Goal: Task Accomplishment & Management: Use online tool/utility

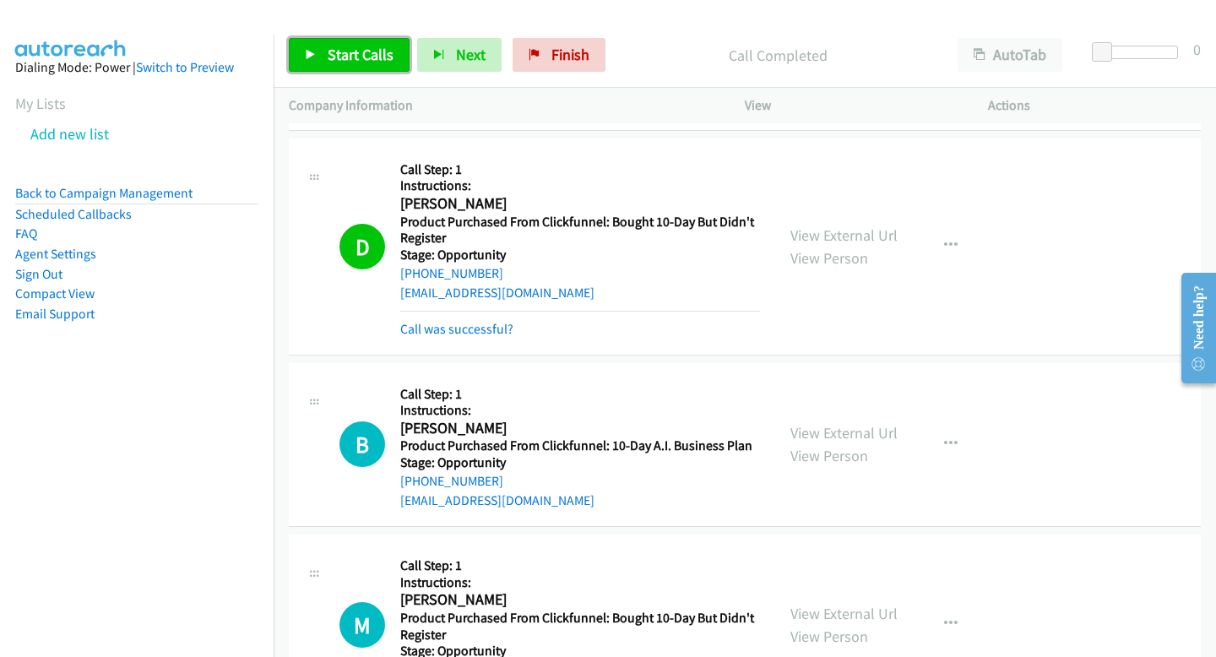
click at [379, 50] on span "Start Calls" at bounding box center [361, 54] width 66 height 19
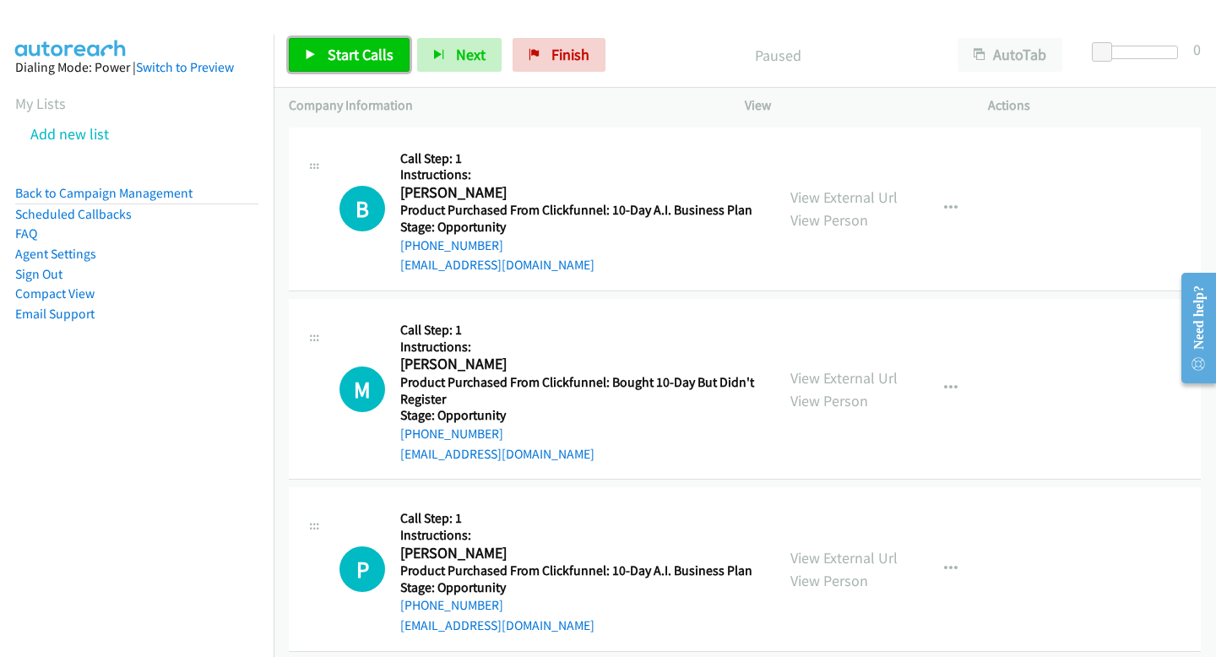
click at [310, 48] on link "Start Calls" at bounding box center [349, 55] width 121 height 34
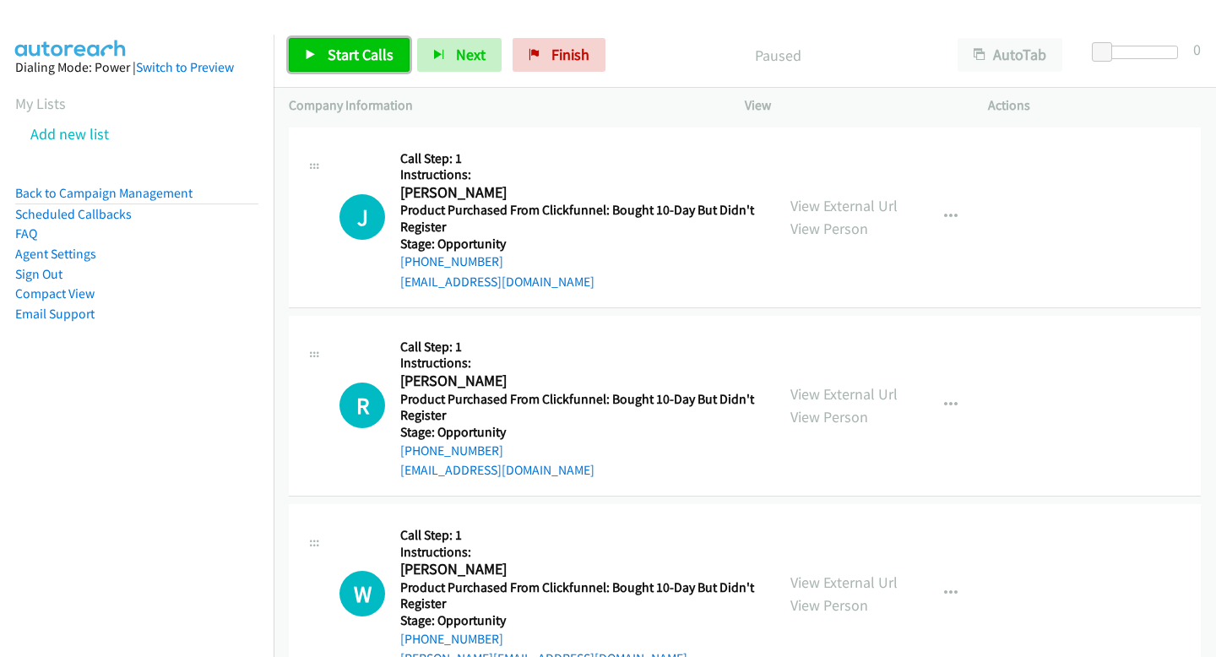
click at [323, 60] on link "Start Calls" at bounding box center [349, 55] width 121 height 34
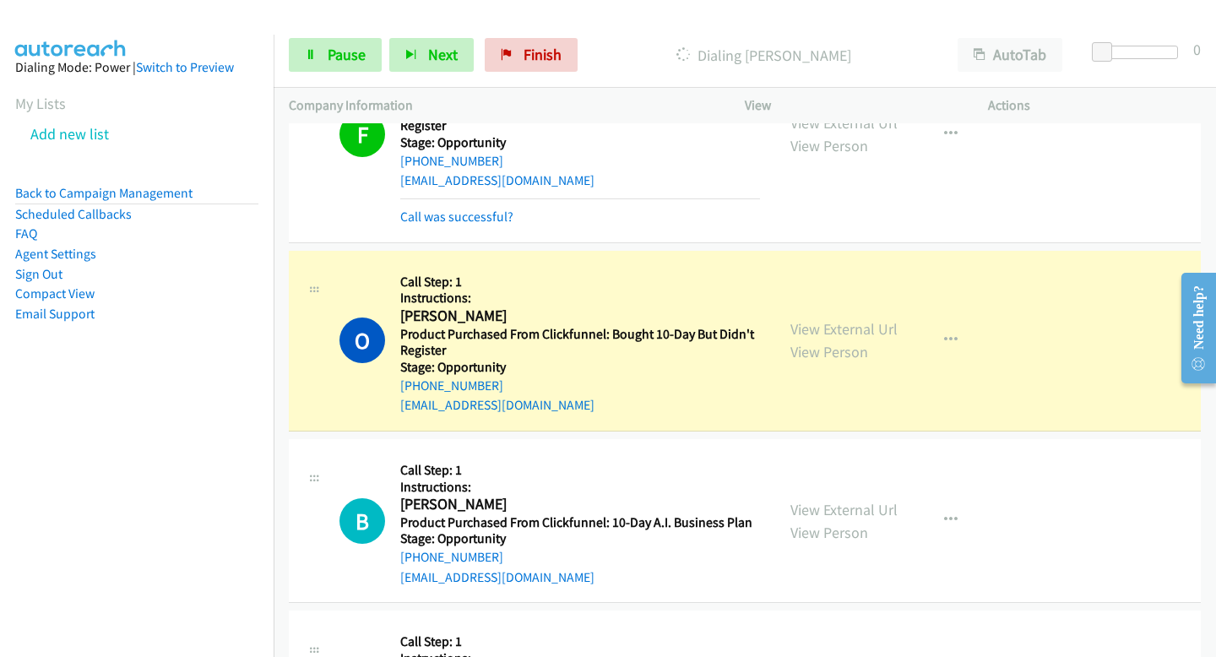
scroll to position [2454, 0]
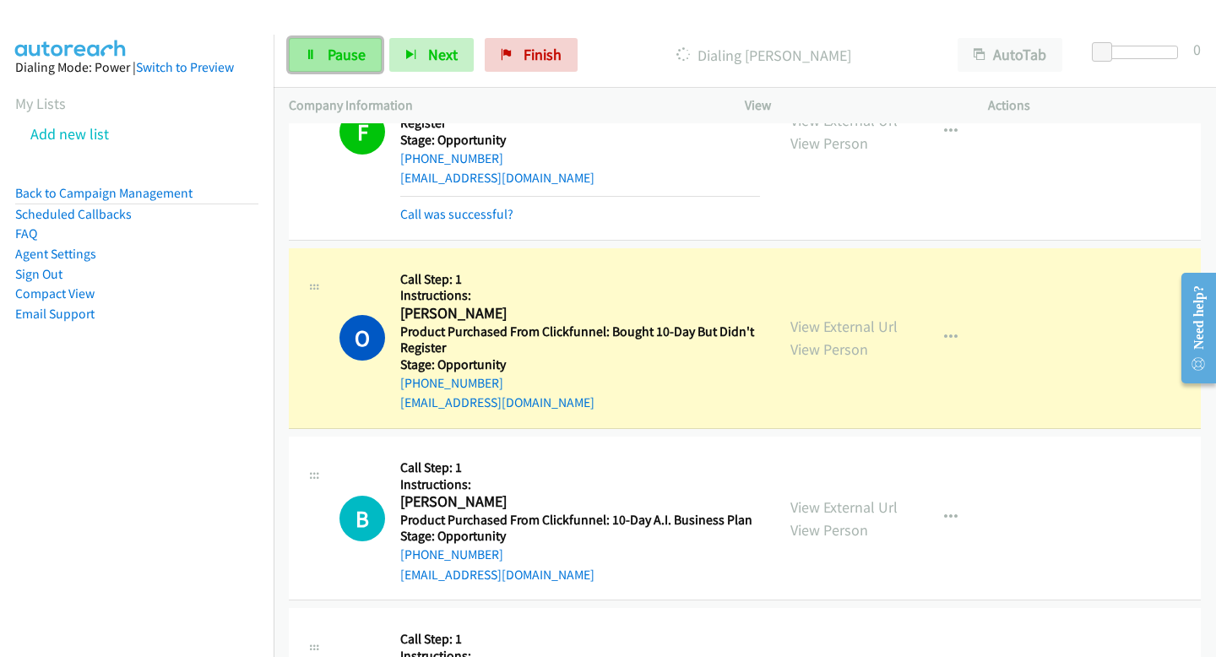
click at [355, 57] on span "Pause" at bounding box center [347, 54] width 38 height 19
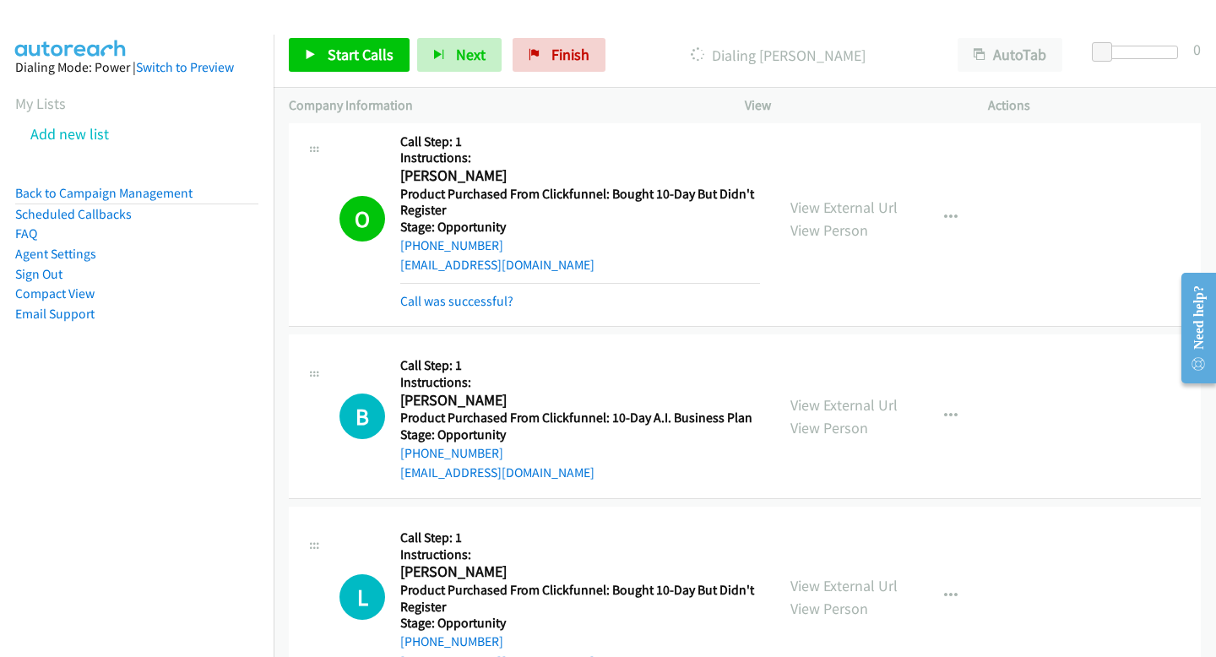
scroll to position [2594, 0]
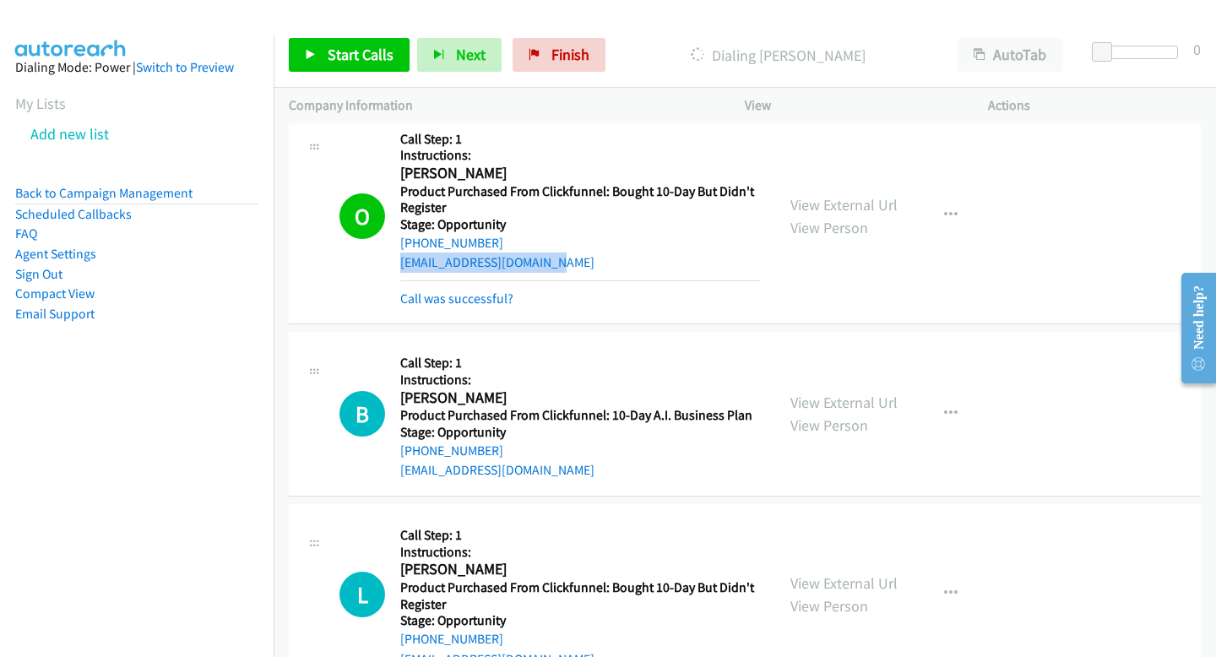
drag, startPoint x: 577, startPoint y: 263, endPoint x: 397, endPoint y: 266, distance: 179.9
click at [397, 266] on div "O Callback Scheduled Call Step: 1 Instructions: Onyebuchi Nwaokolo America/New_…" at bounding box center [549, 216] width 420 height 186
copy link "buchi_nwaokolo@yahoo.com"
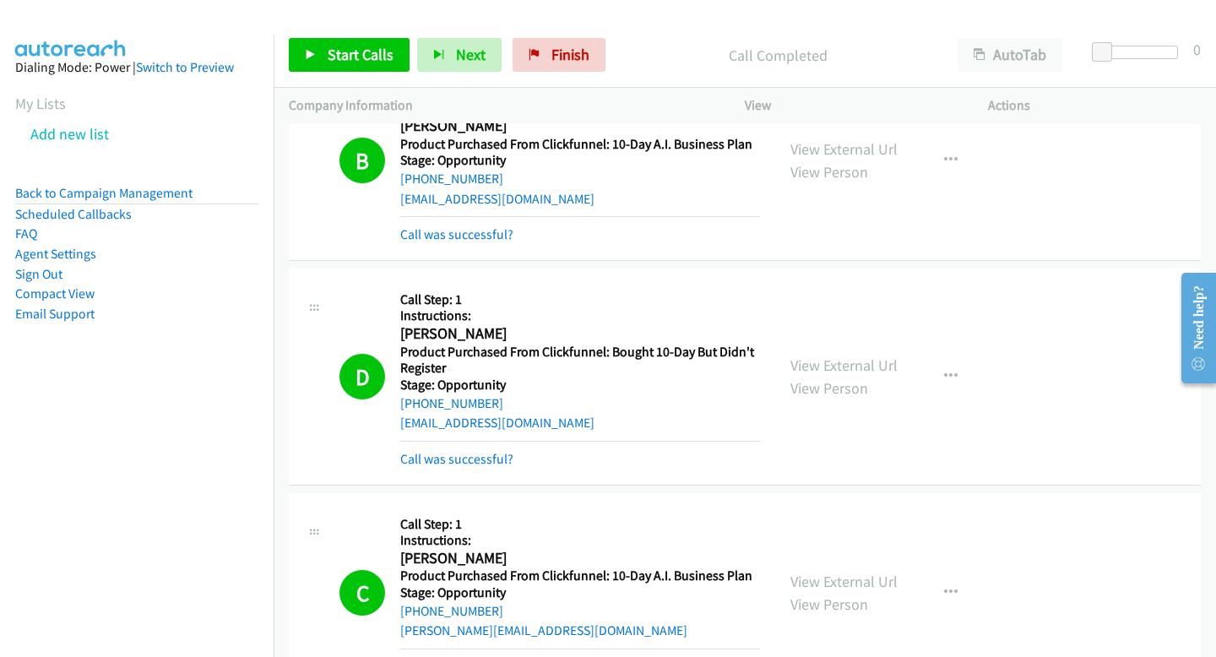
scroll to position [1550, 0]
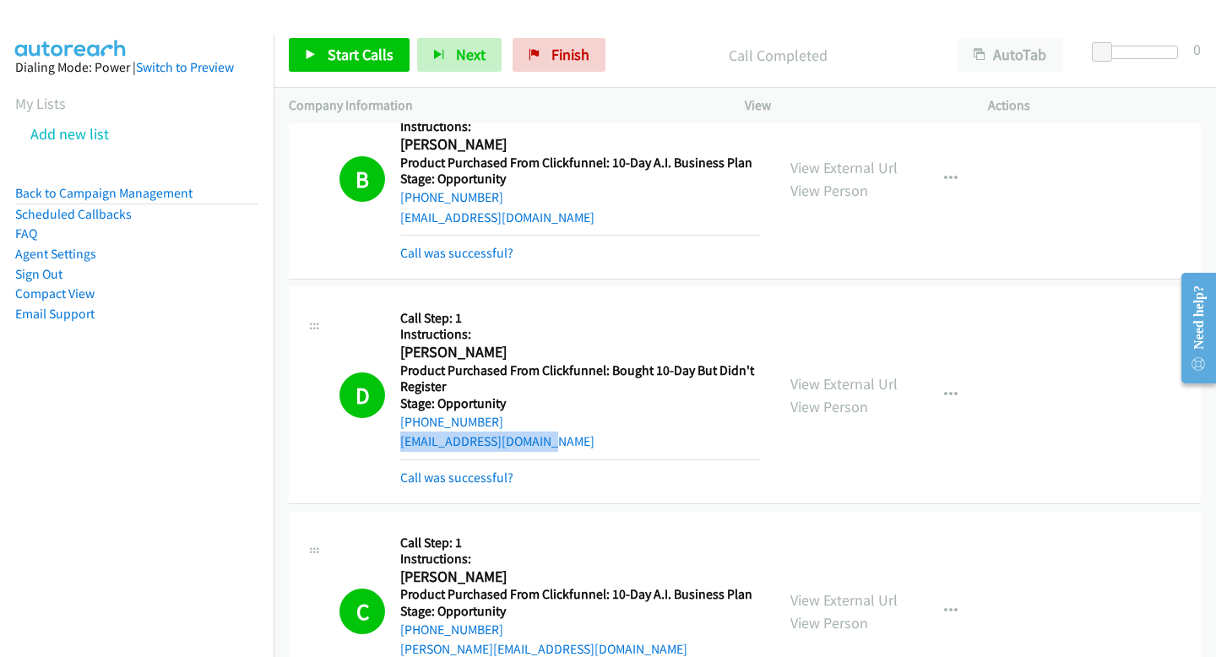
drag, startPoint x: 393, startPoint y: 444, endPoint x: 573, endPoint y: 446, distance: 179.9
click at [573, 446] on div "D Callback Scheduled Call Step: 1 Instructions: Deborah Bradbury America/Los_An…" at bounding box center [549, 395] width 420 height 186
copy link "debbybradbury@gmail.com"
click at [352, 59] on span "Start Calls" at bounding box center [361, 54] width 66 height 19
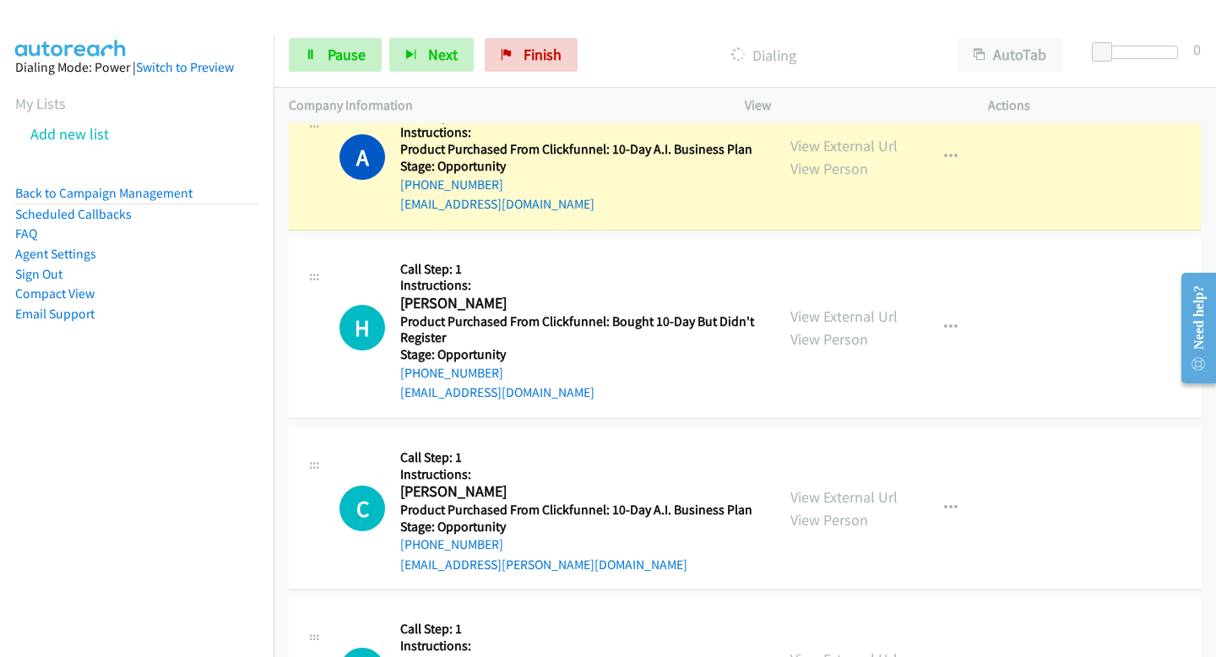
scroll to position [12562, 0]
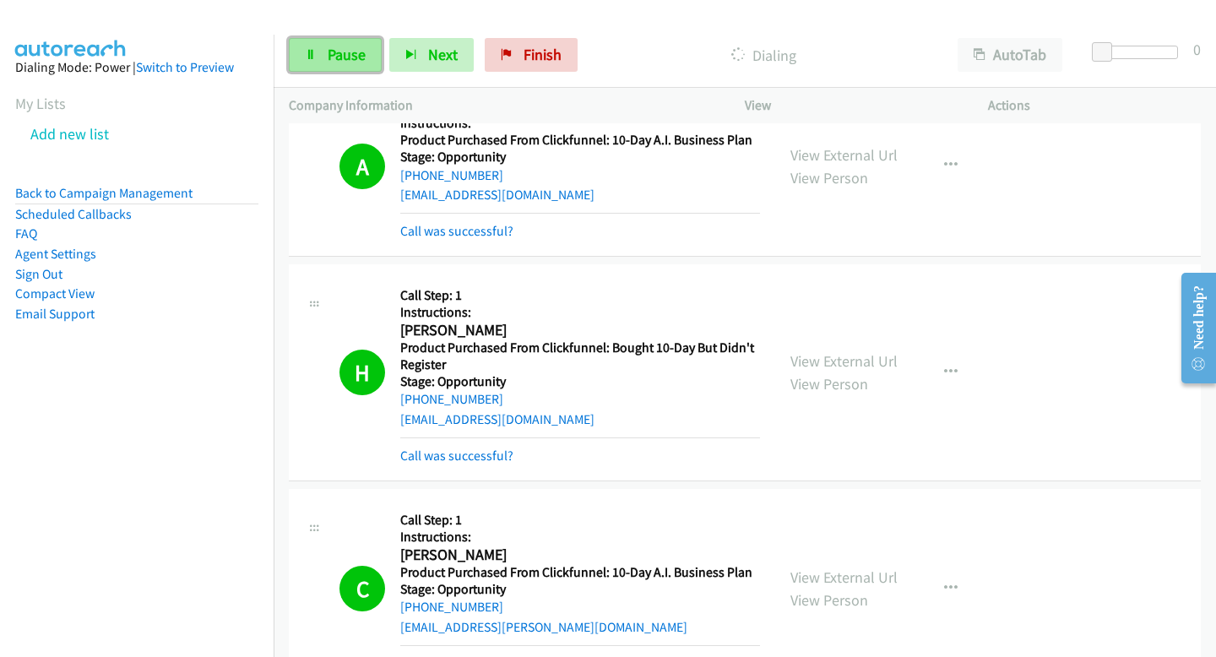
click at [342, 40] on link "Pause" at bounding box center [335, 55] width 93 height 34
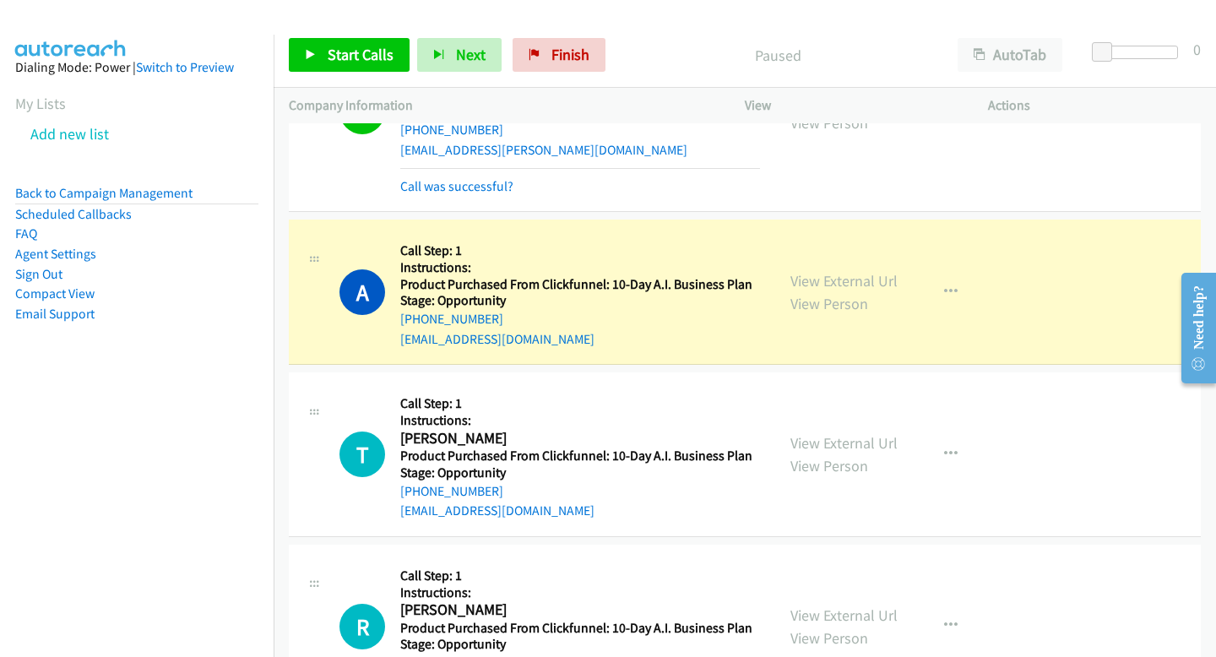
scroll to position [13040, 0]
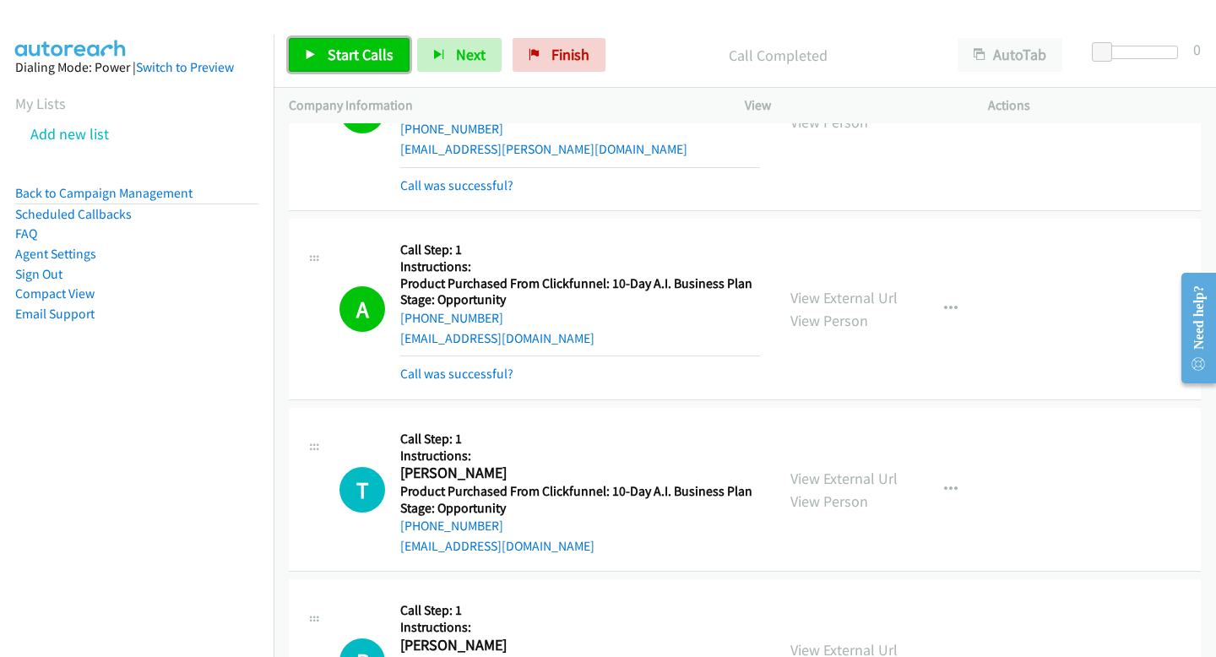
click at [350, 51] on span "Start Calls" at bounding box center [361, 54] width 66 height 19
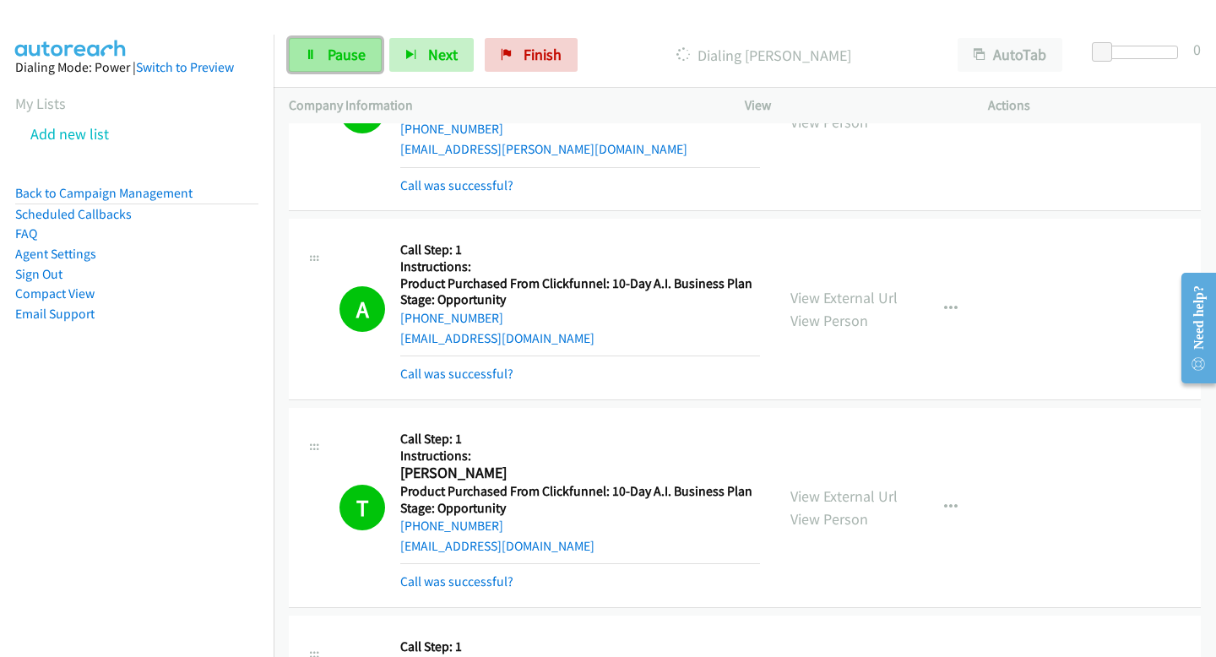
click at [360, 58] on span "Pause" at bounding box center [347, 54] width 38 height 19
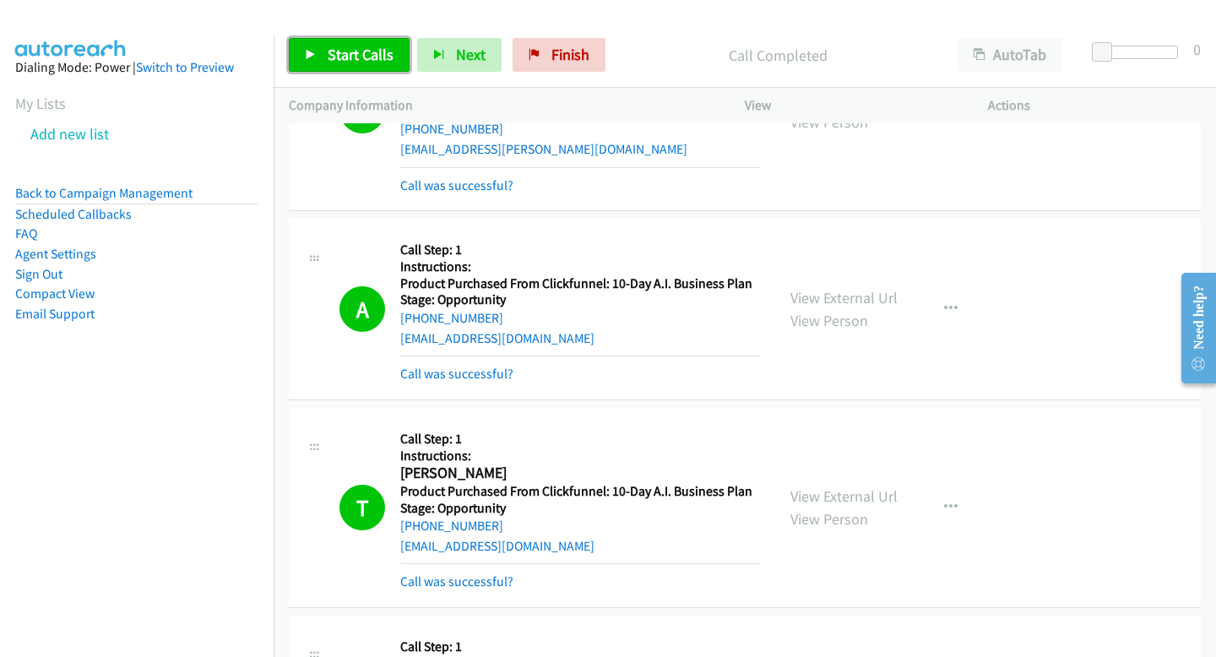
click at [322, 59] on link "Start Calls" at bounding box center [349, 55] width 121 height 34
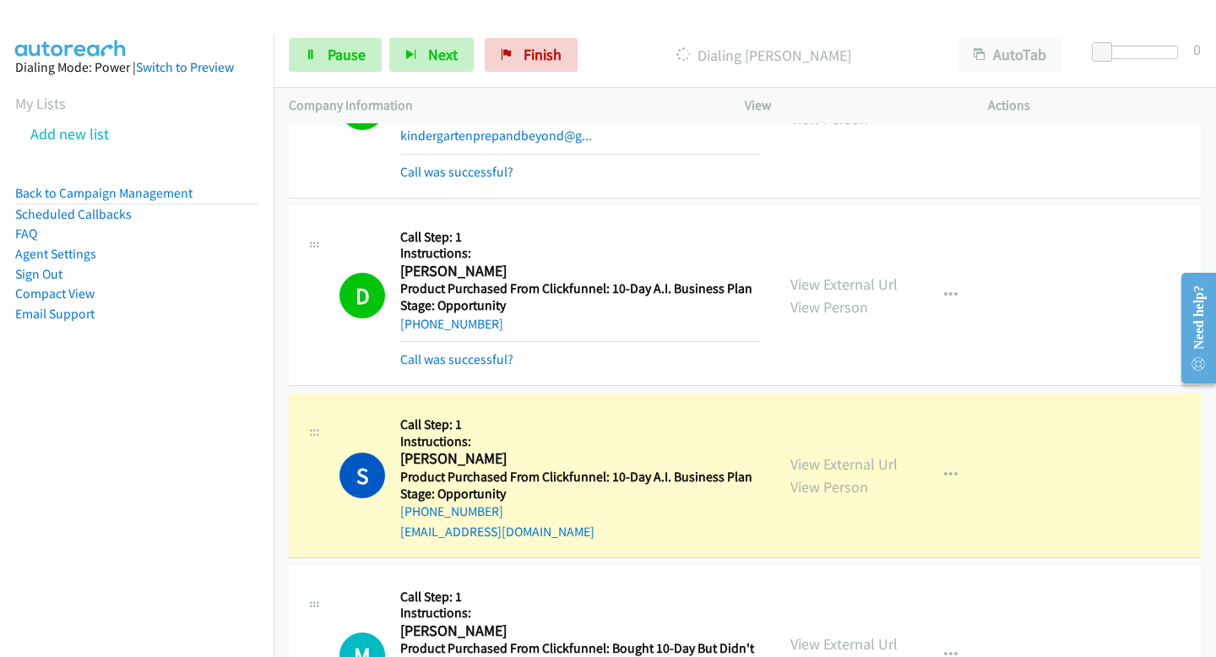
scroll to position [15692, 0]
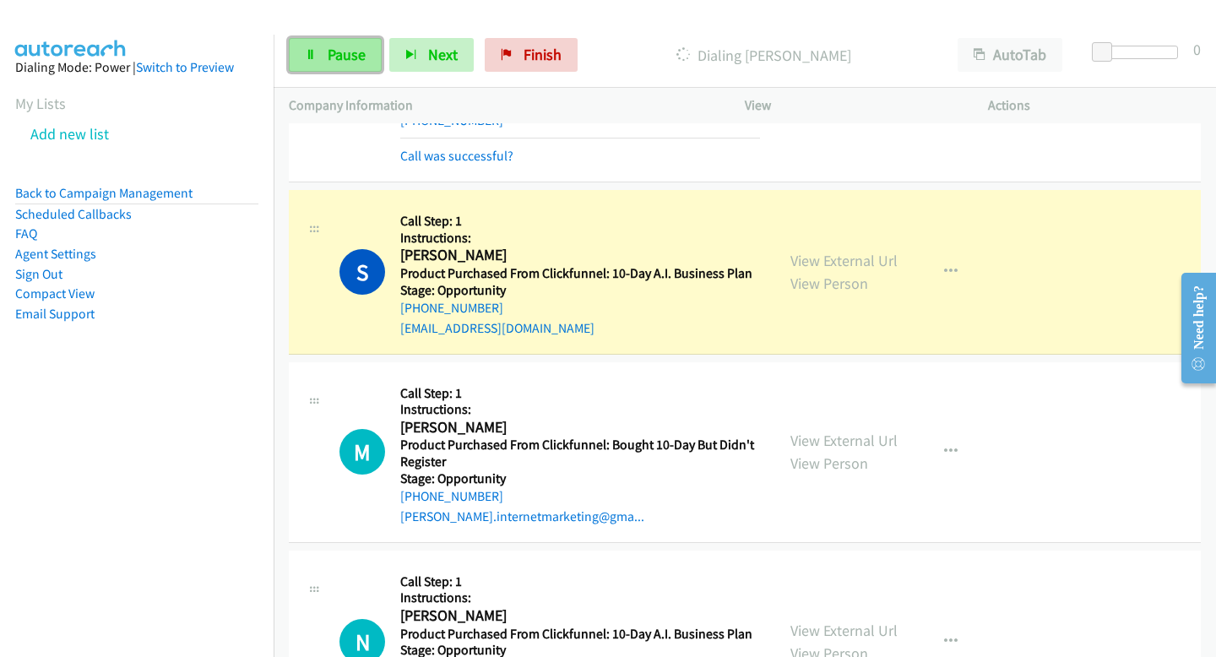
click at [371, 52] on link "Pause" at bounding box center [335, 55] width 93 height 34
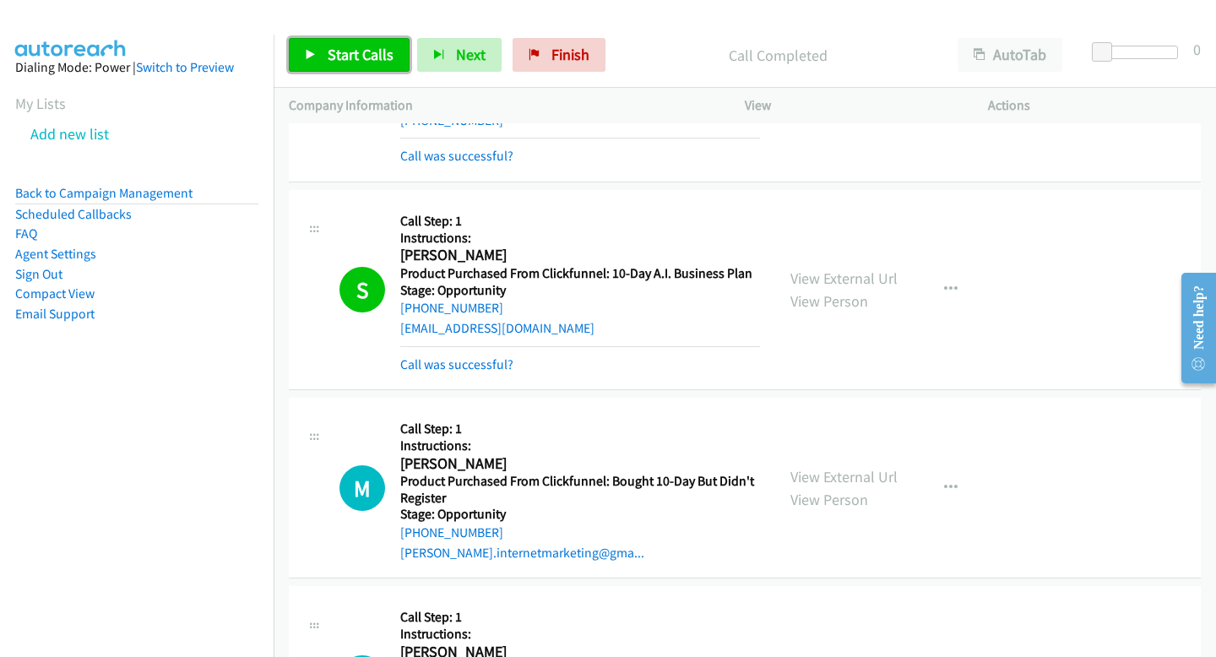
click at [322, 47] on link "Start Calls" at bounding box center [349, 55] width 121 height 34
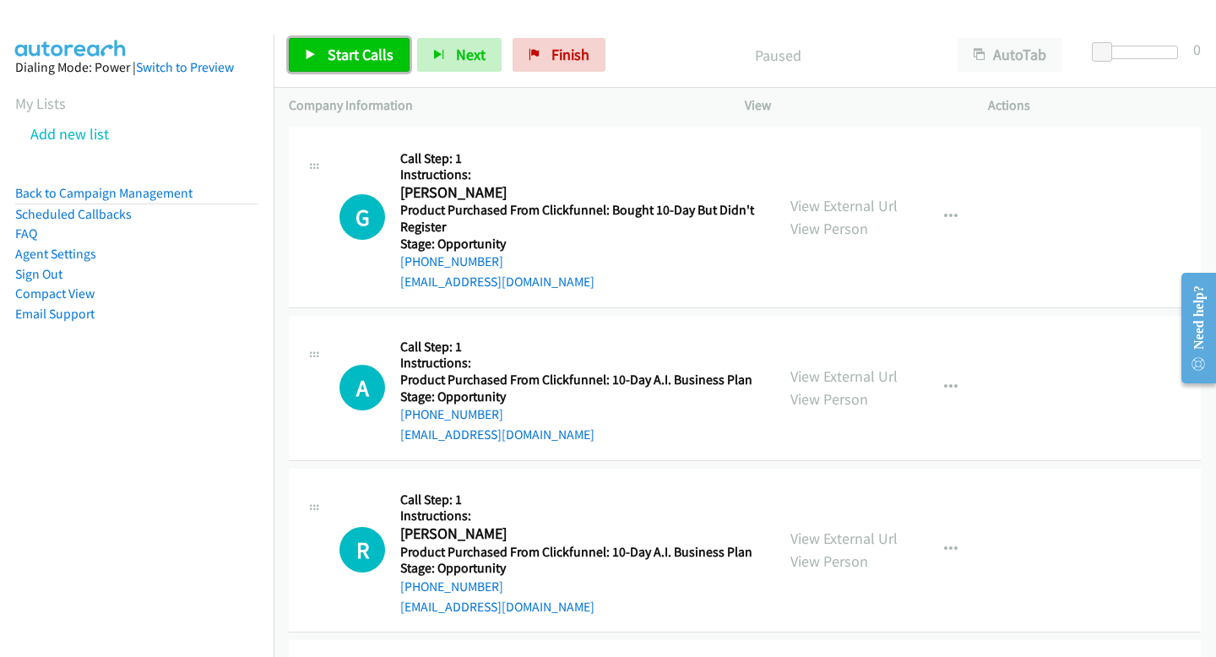
click at [292, 52] on link "Start Calls" at bounding box center [349, 55] width 121 height 34
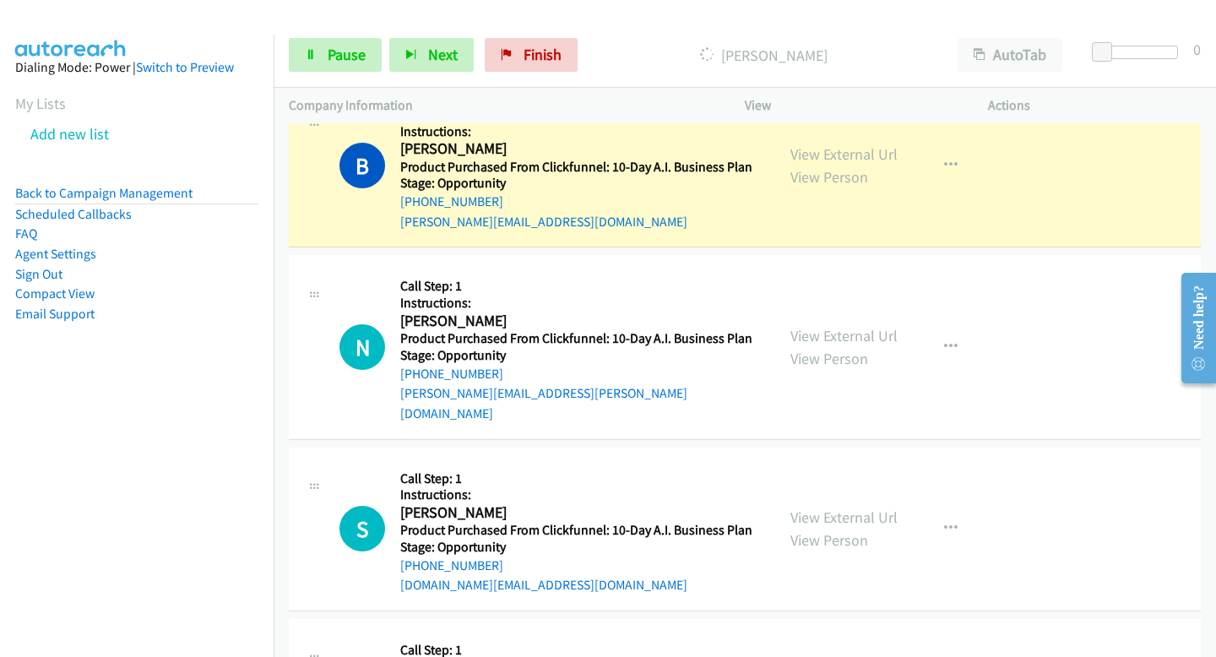
scroll to position [6475, 0]
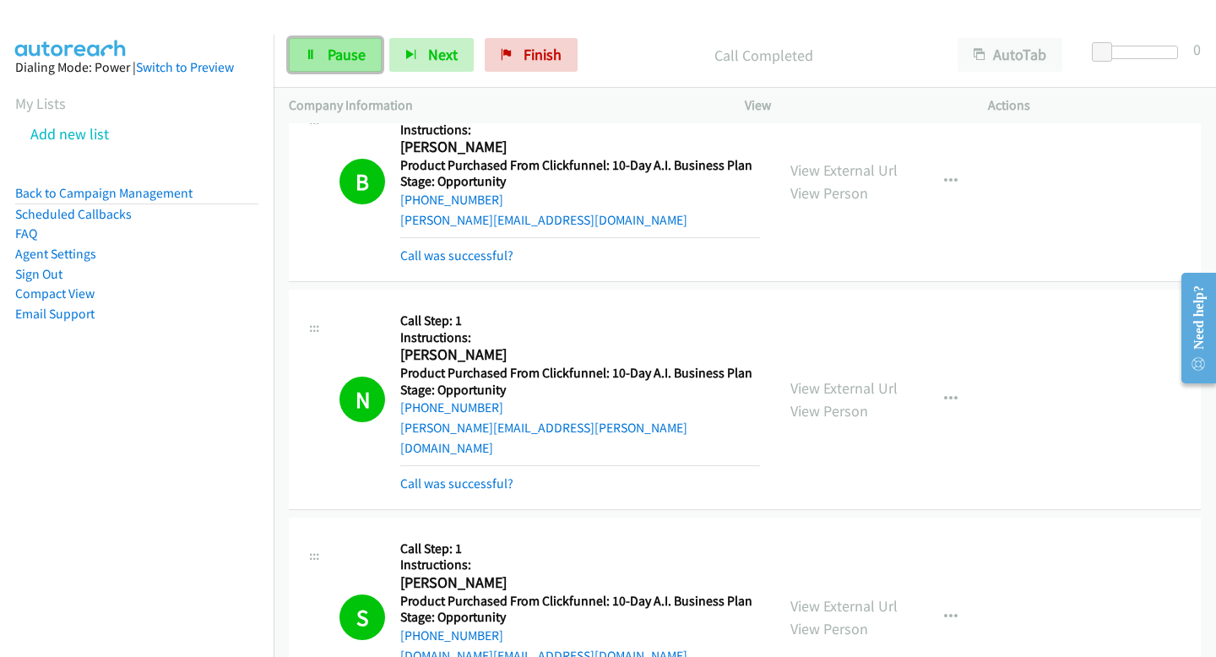
click at [366, 58] on link "Pause" at bounding box center [335, 55] width 93 height 34
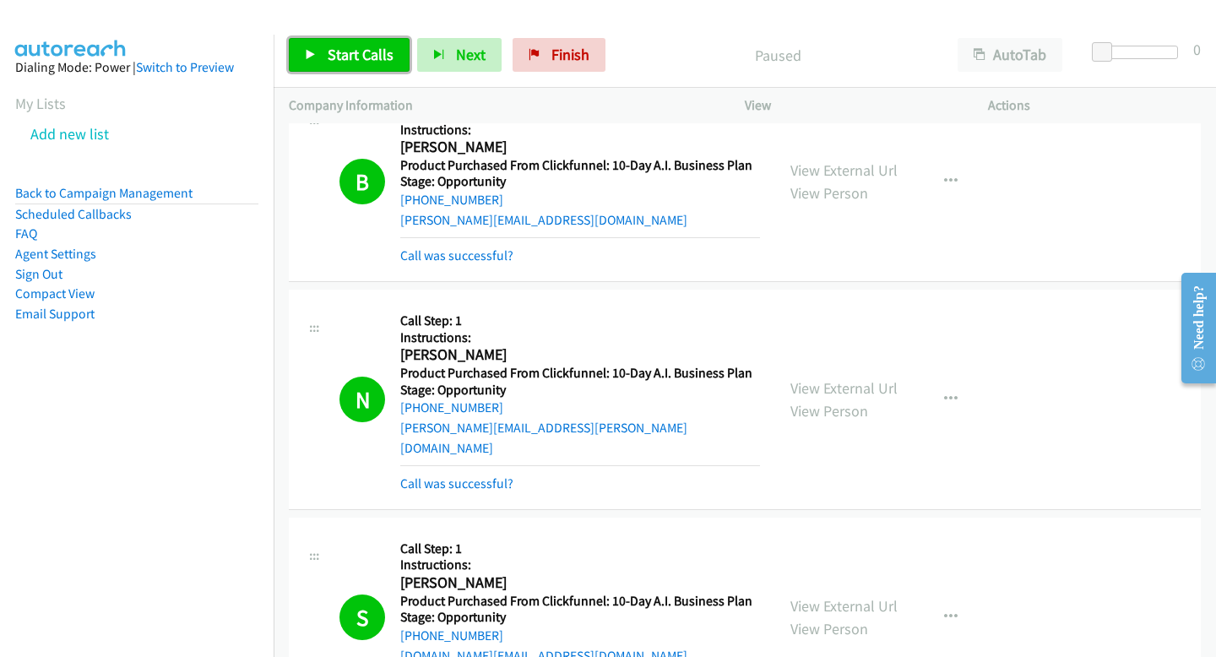
click at [352, 52] on span "Start Calls" at bounding box center [361, 54] width 66 height 19
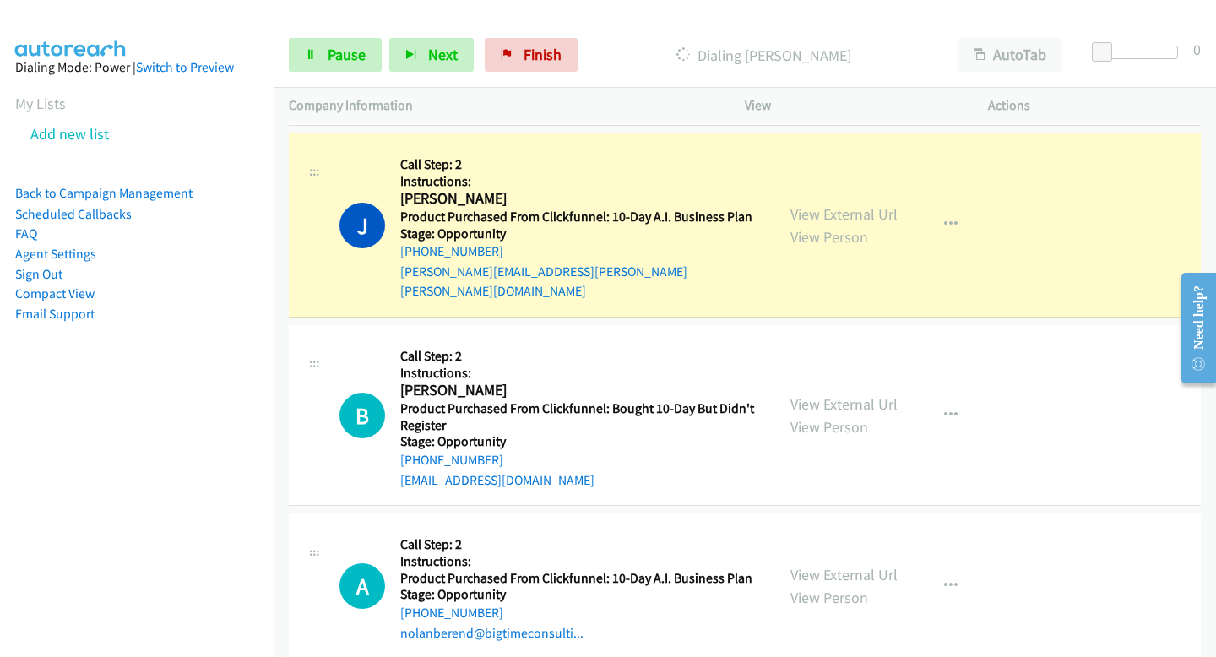
scroll to position [7858, 0]
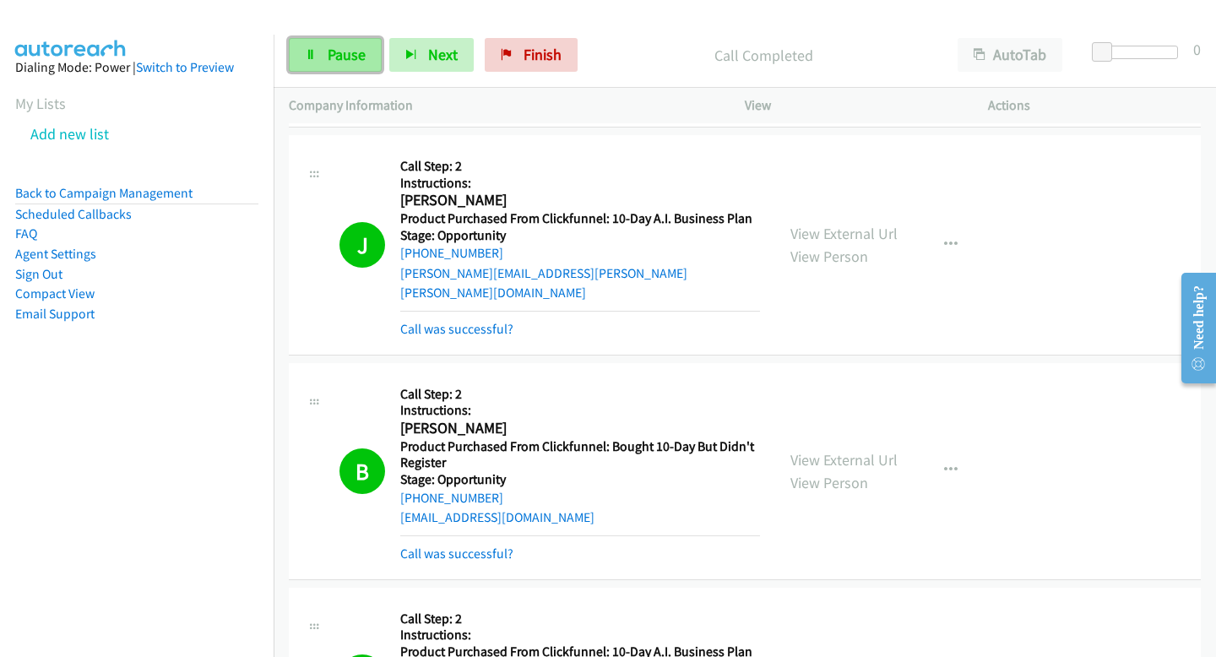
click at [356, 52] on span "Pause" at bounding box center [347, 54] width 38 height 19
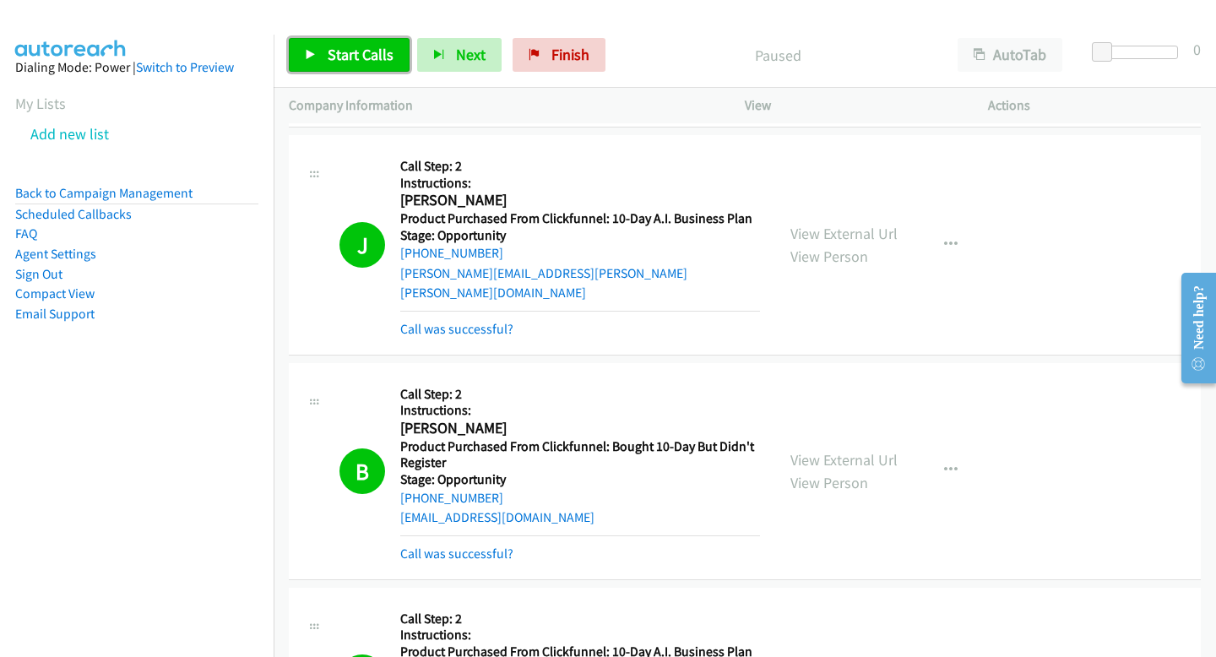
click at [343, 54] on span "Start Calls" at bounding box center [361, 54] width 66 height 19
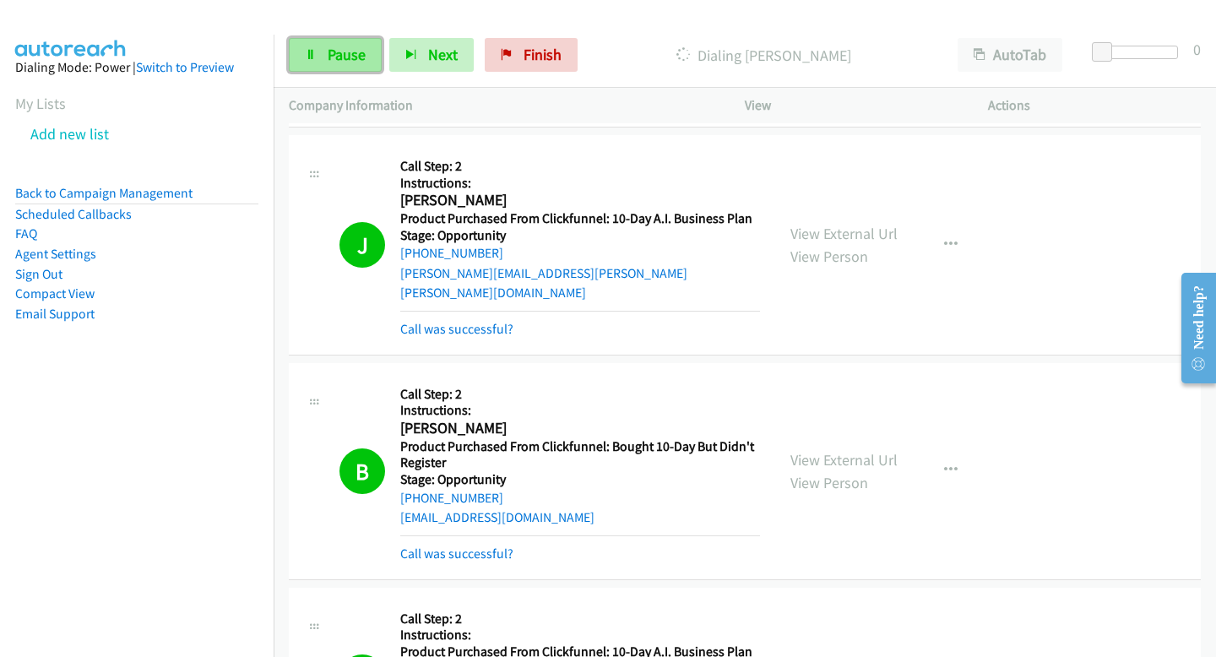
click at [315, 68] on link "Pause" at bounding box center [335, 55] width 93 height 34
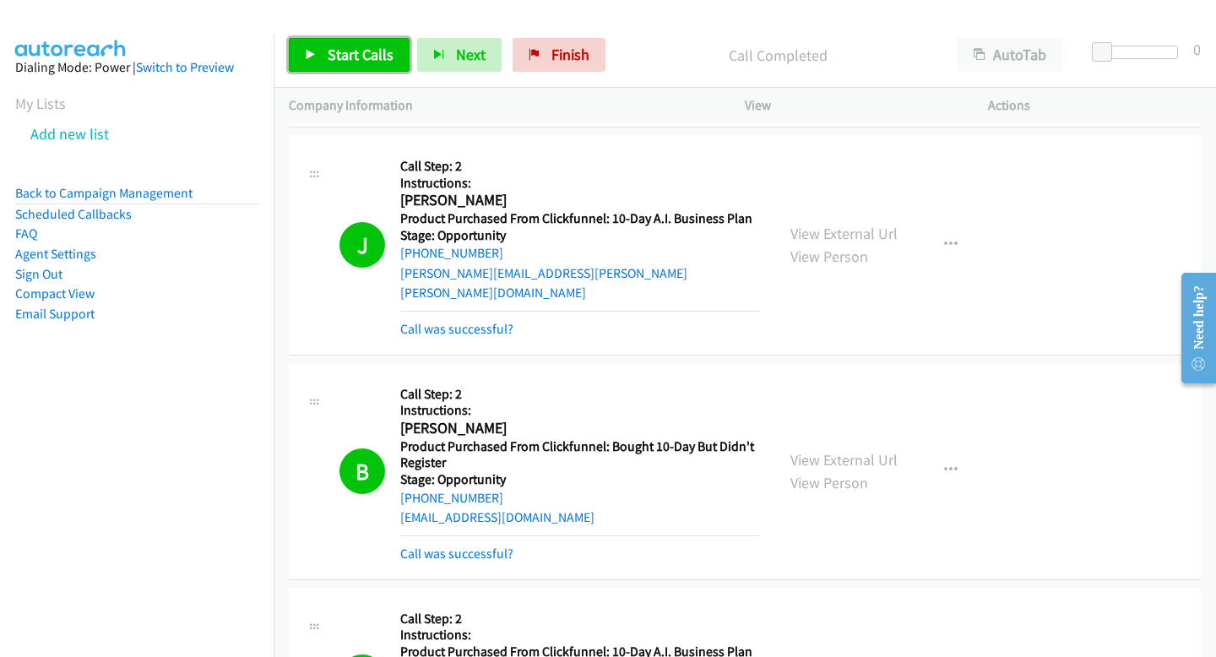
click at [364, 57] on span "Start Calls" at bounding box center [361, 54] width 66 height 19
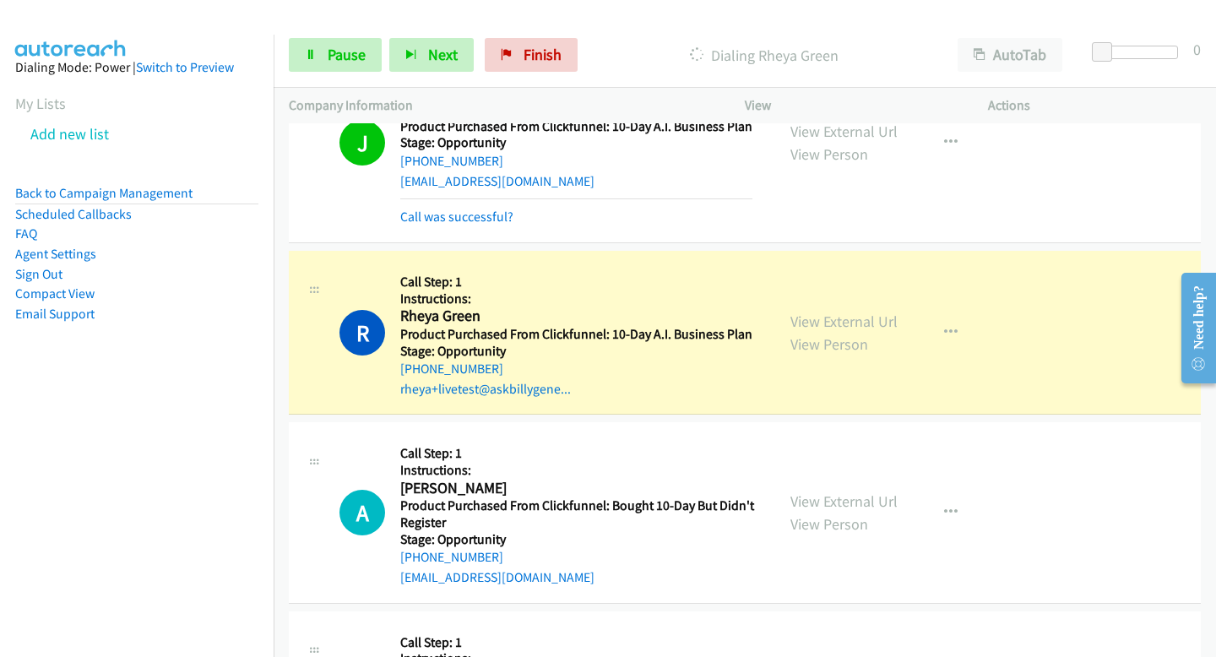
scroll to position [15782, 0]
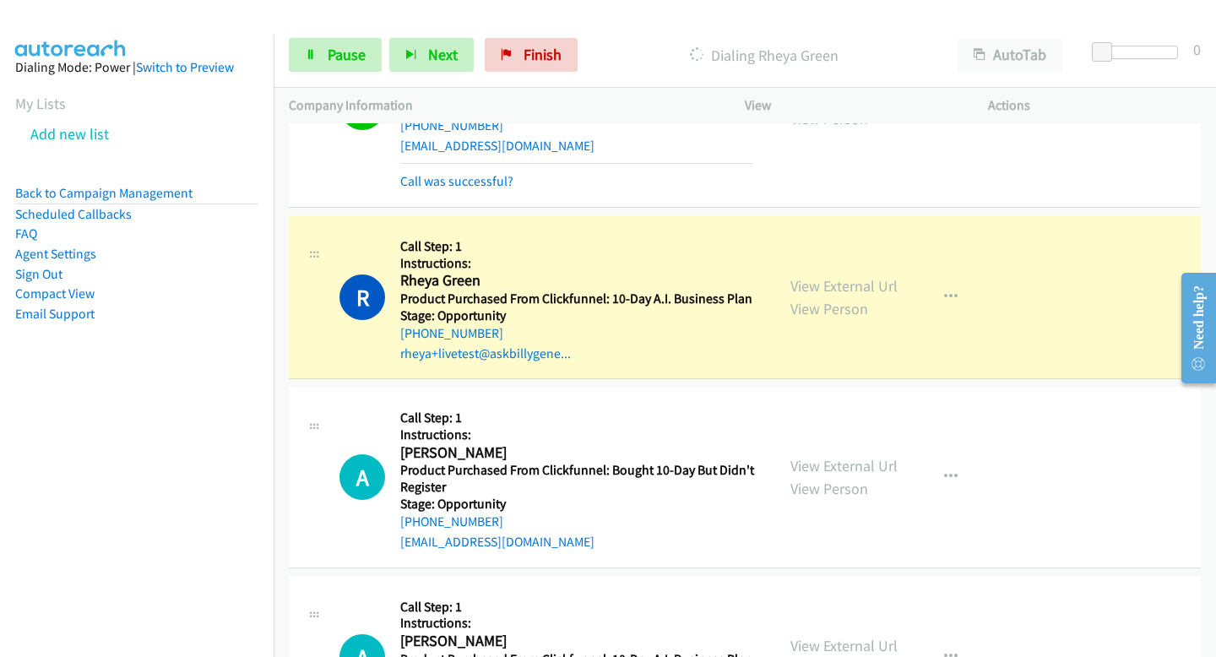
click at [342, 35] on div "Start Calls Pause Next Finish Dialing Rheya Green AutoTab AutoTab 0" at bounding box center [745, 55] width 942 height 65
click at [339, 50] on span "Pause" at bounding box center [347, 54] width 38 height 19
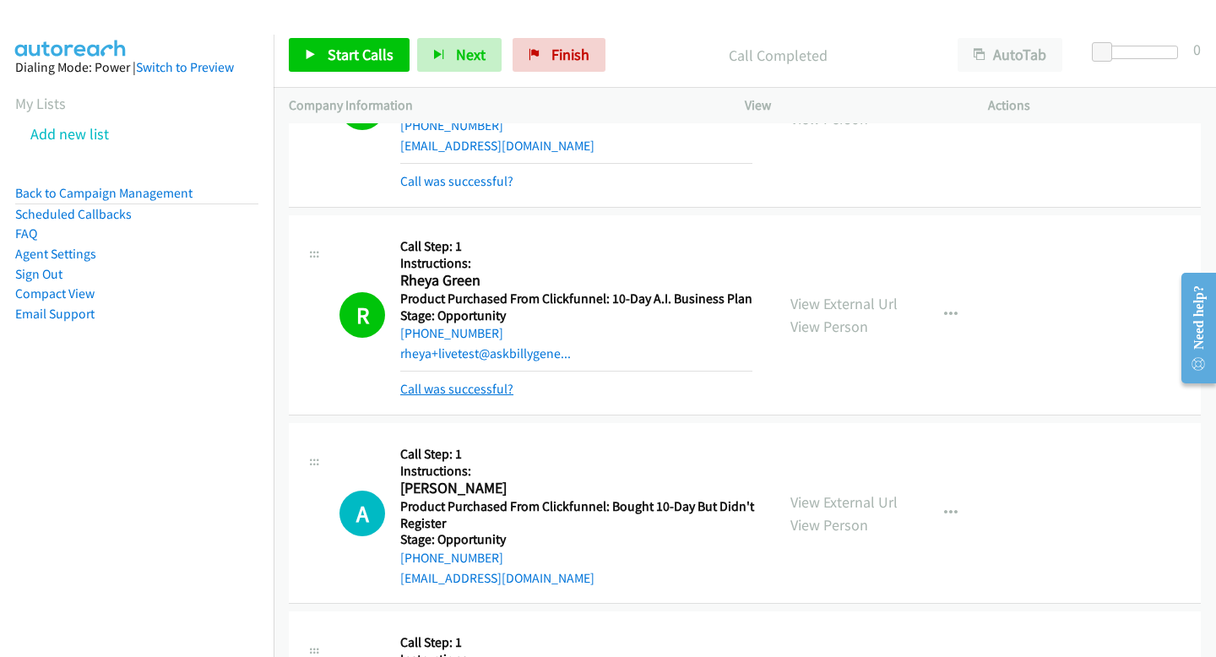
click at [432, 381] on link "Call was successful?" at bounding box center [456, 389] width 113 height 16
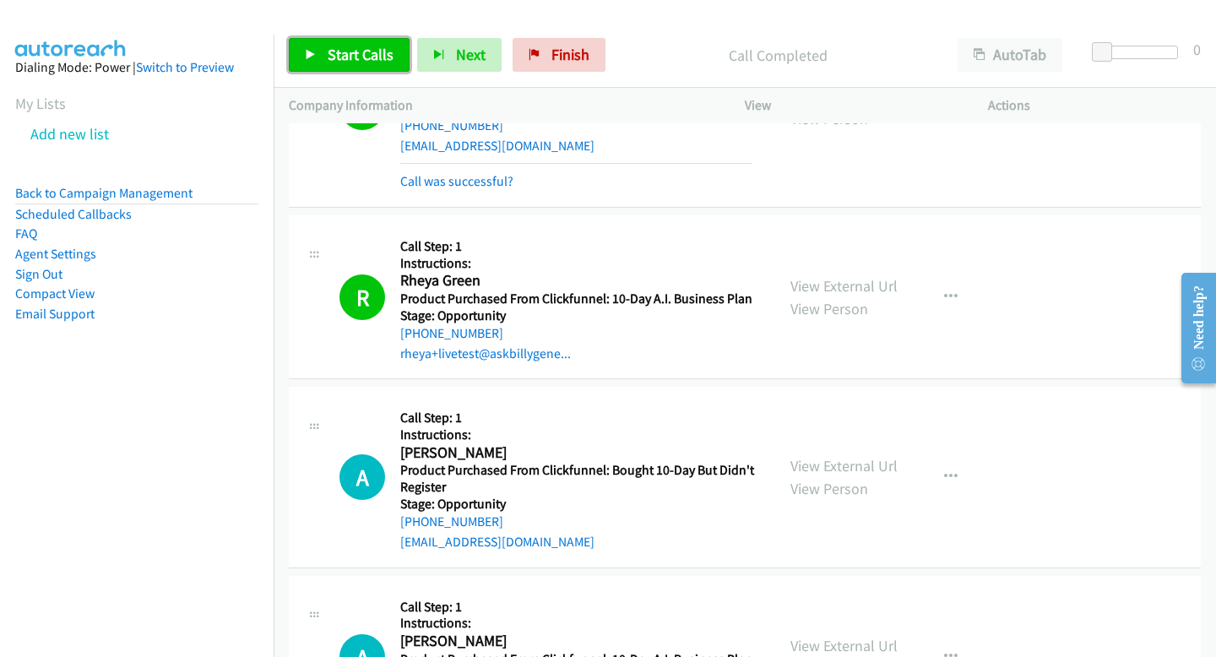
click at [354, 67] on link "Start Calls" at bounding box center [349, 55] width 121 height 34
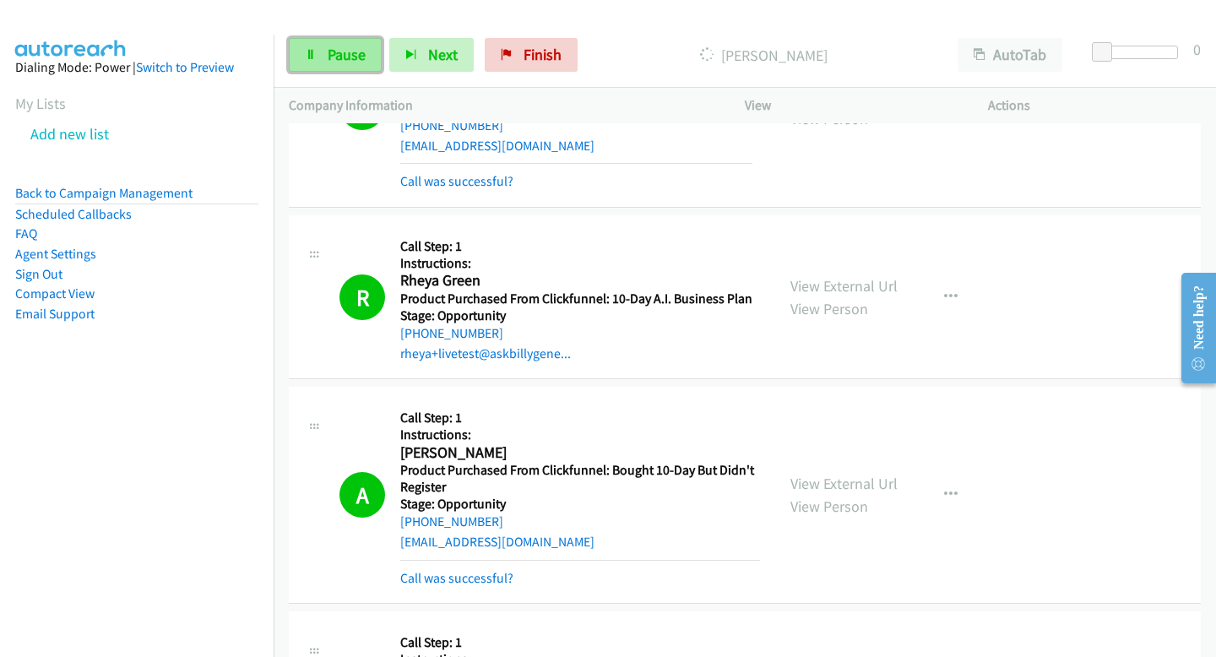
click at [367, 54] on link "Pause" at bounding box center [335, 55] width 93 height 34
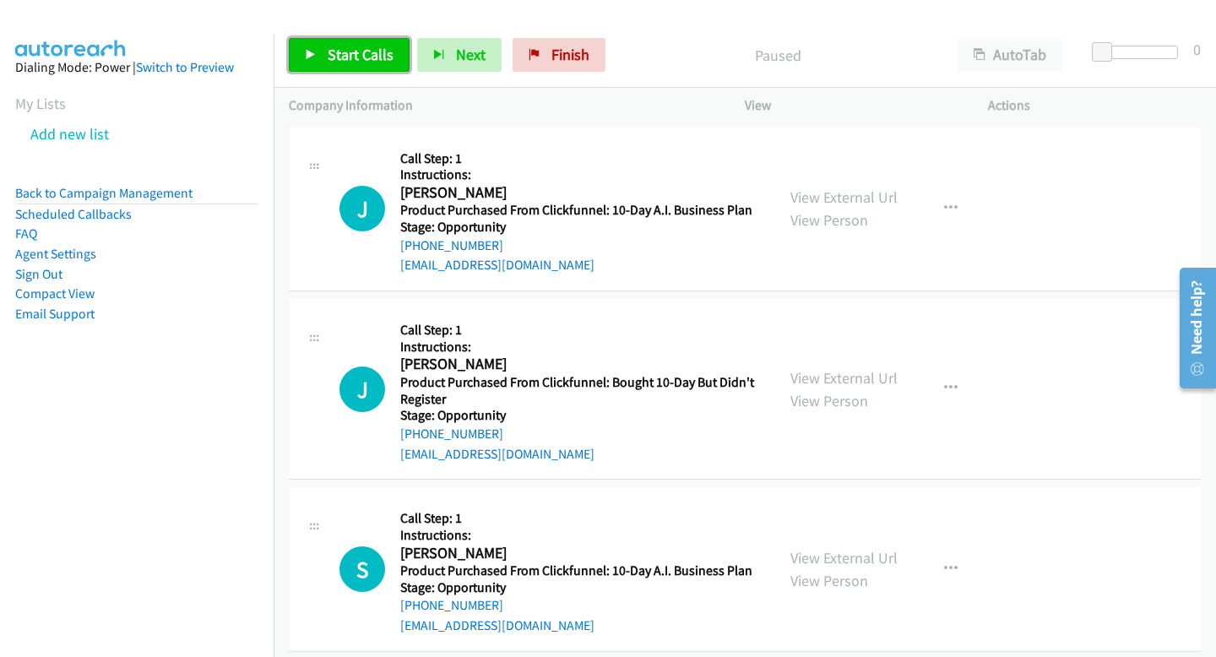
click at [343, 46] on span "Start Calls" at bounding box center [361, 54] width 66 height 19
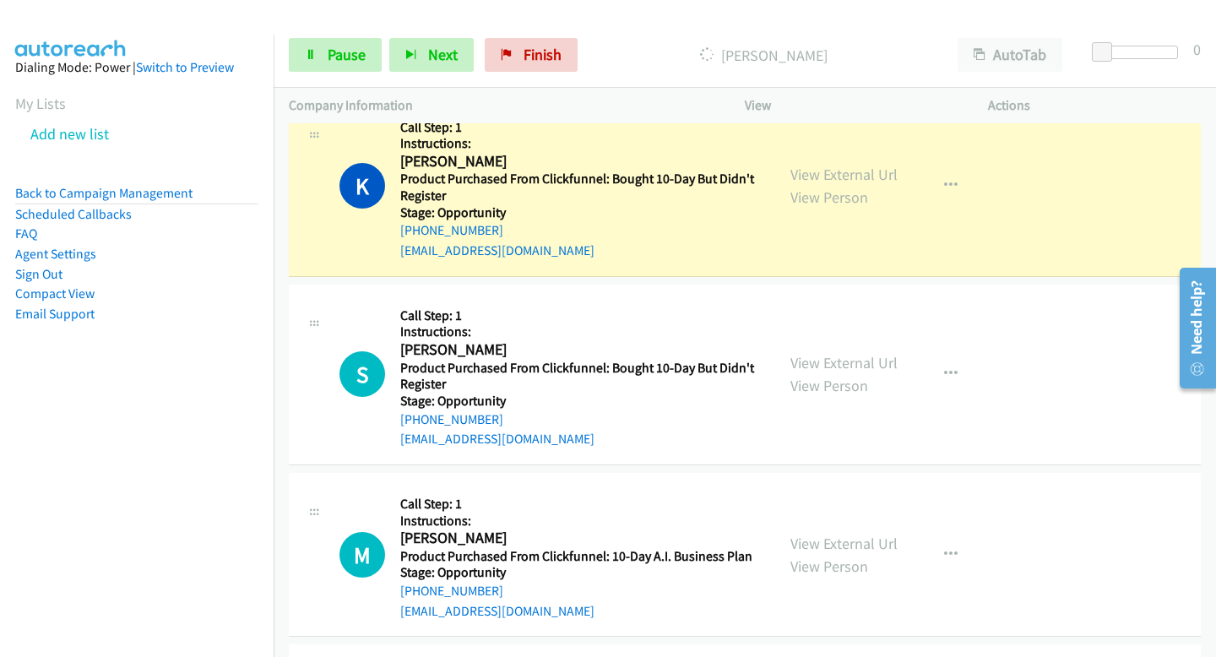
scroll to position [1101, 0]
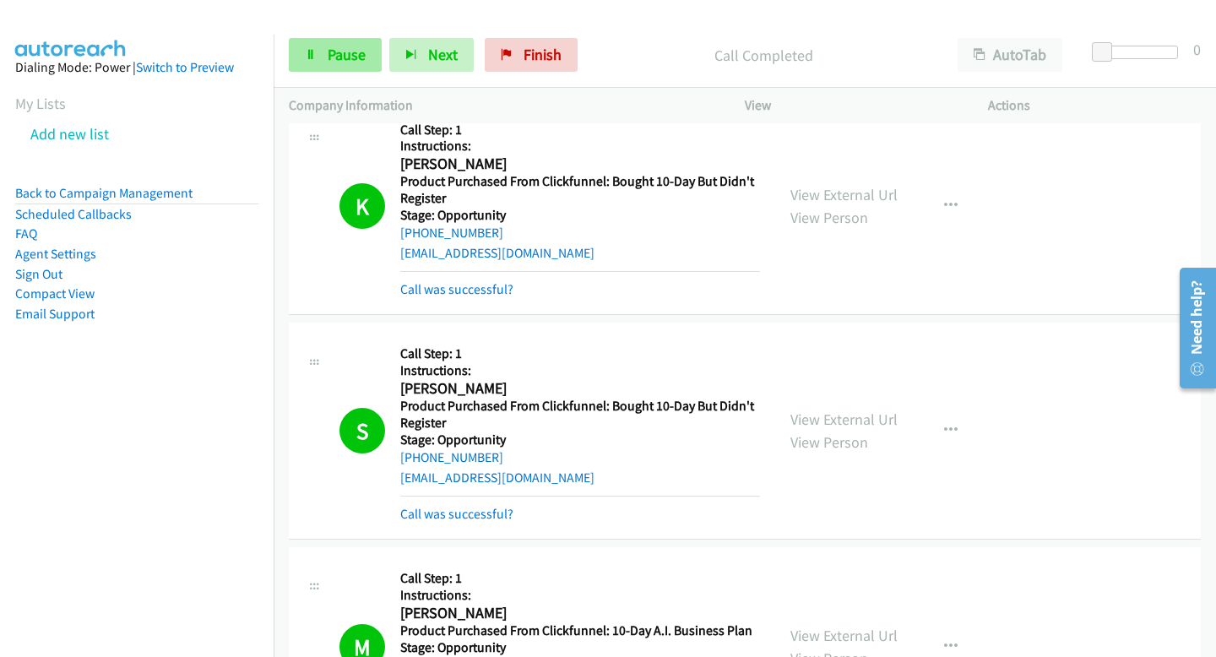
click at [353, 55] on span "Pause" at bounding box center [347, 54] width 38 height 19
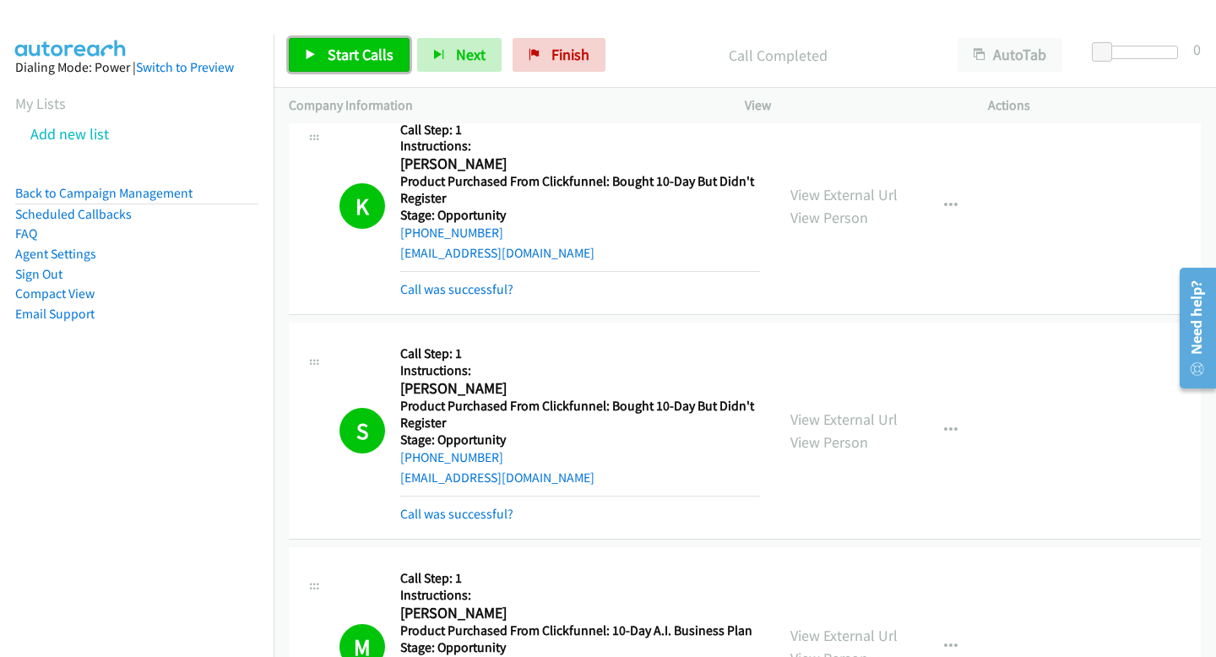
click at [372, 57] on span "Start Calls" at bounding box center [361, 54] width 66 height 19
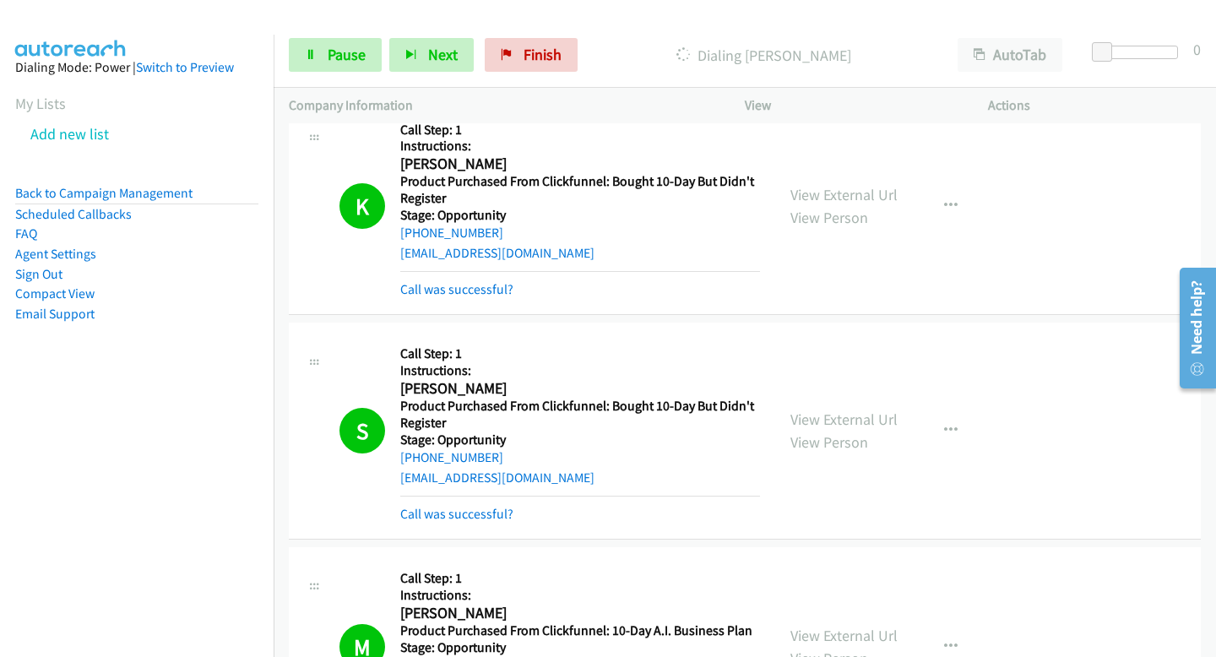
click at [342, 73] on div "Start Calls Pause Next Finish Dialing [PERSON_NAME] AutoTab AutoTab 0" at bounding box center [745, 55] width 942 height 65
click at [337, 58] on span "Pause" at bounding box center [347, 54] width 38 height 19
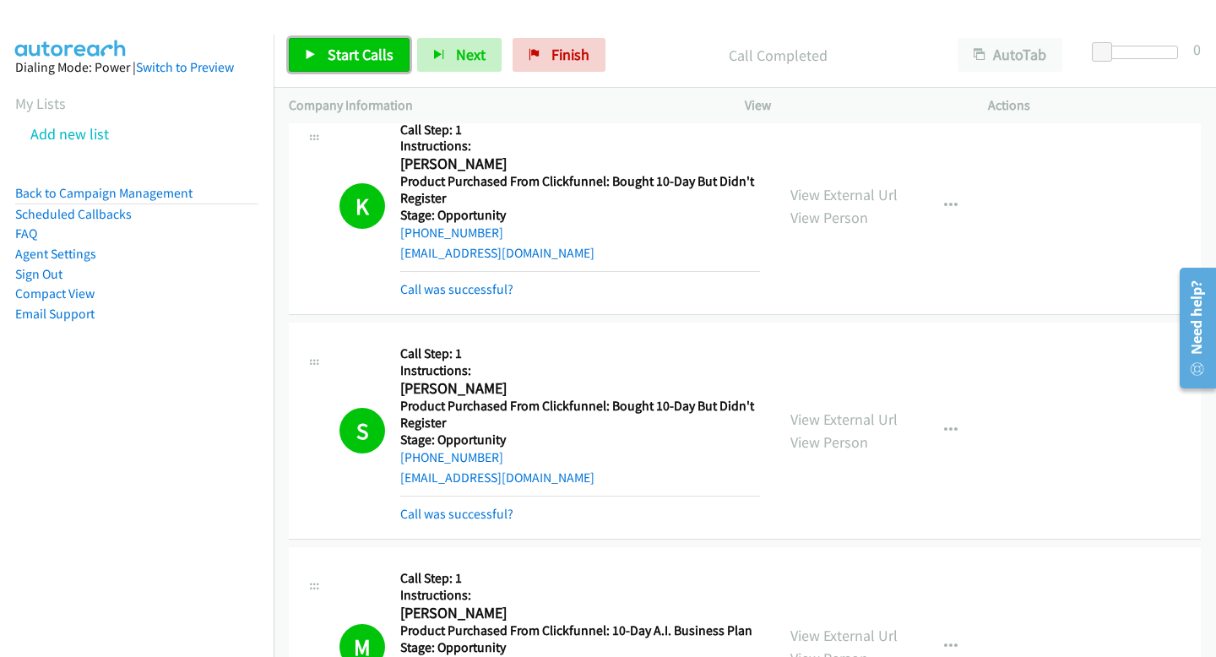
click at [362, 60] on span "Start Calls" at bounding box center [361, 54] width 66 height 19
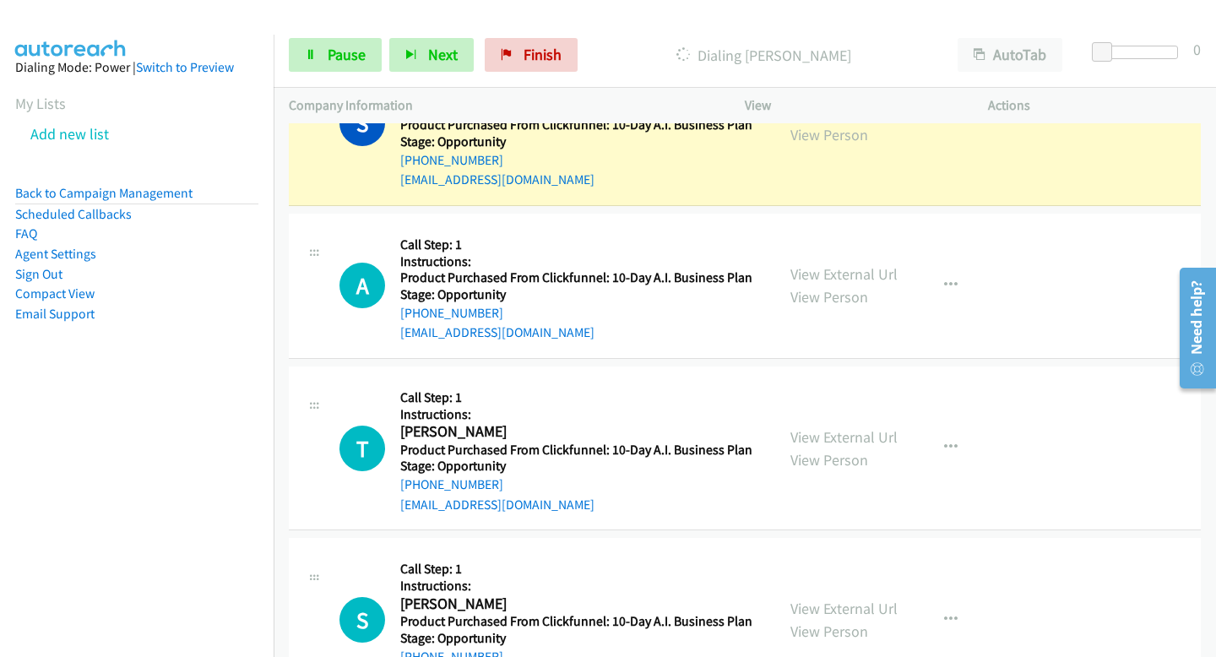
scroll to position [4718, 0]
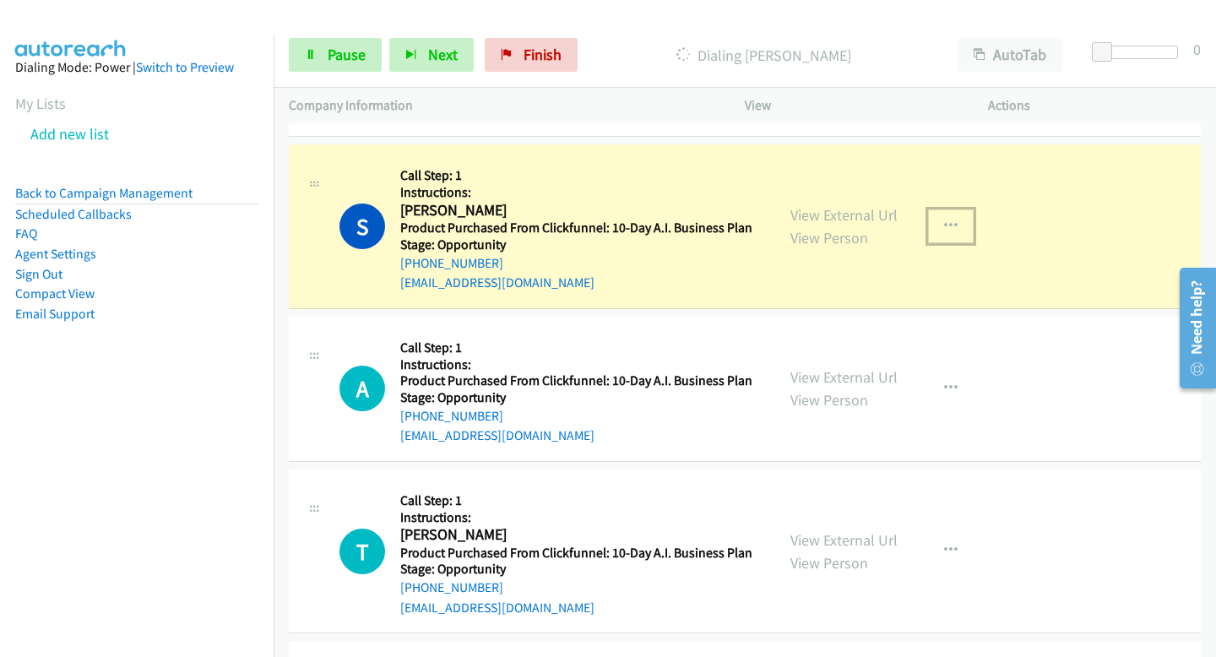
click at [952, 220] on icon "button" at bounding box center [951, 227] width 14 height 14
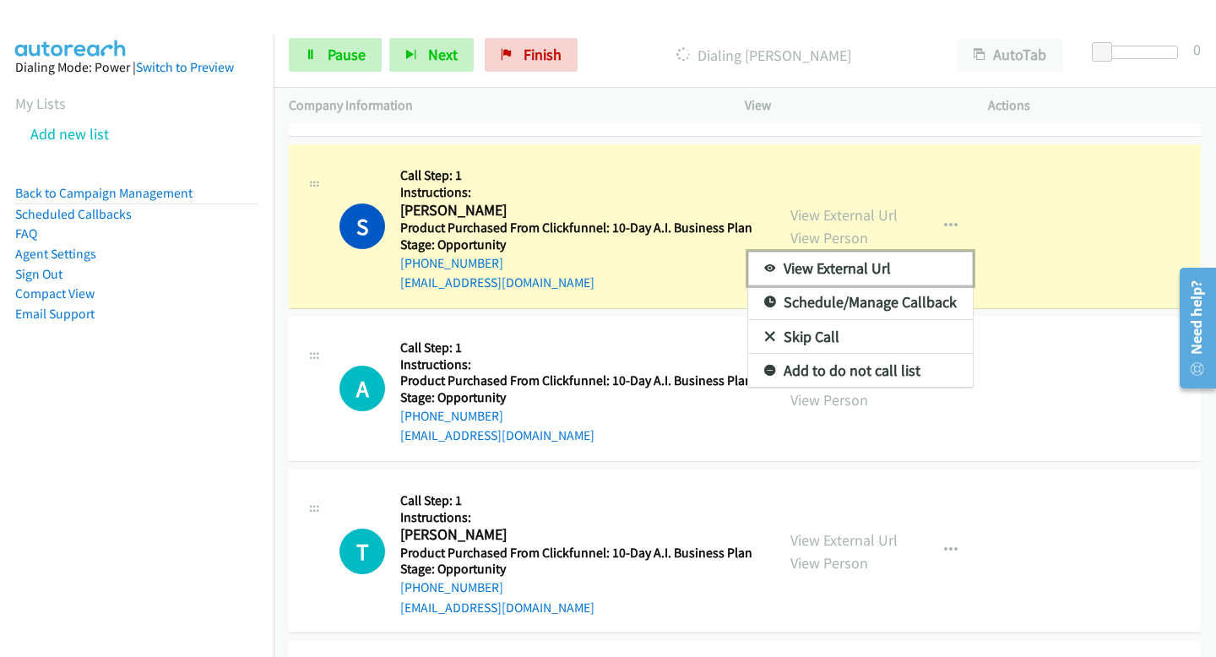
click at [892, 268] on link "View External Url" at bounding box center [860, 269] width 225 height 34
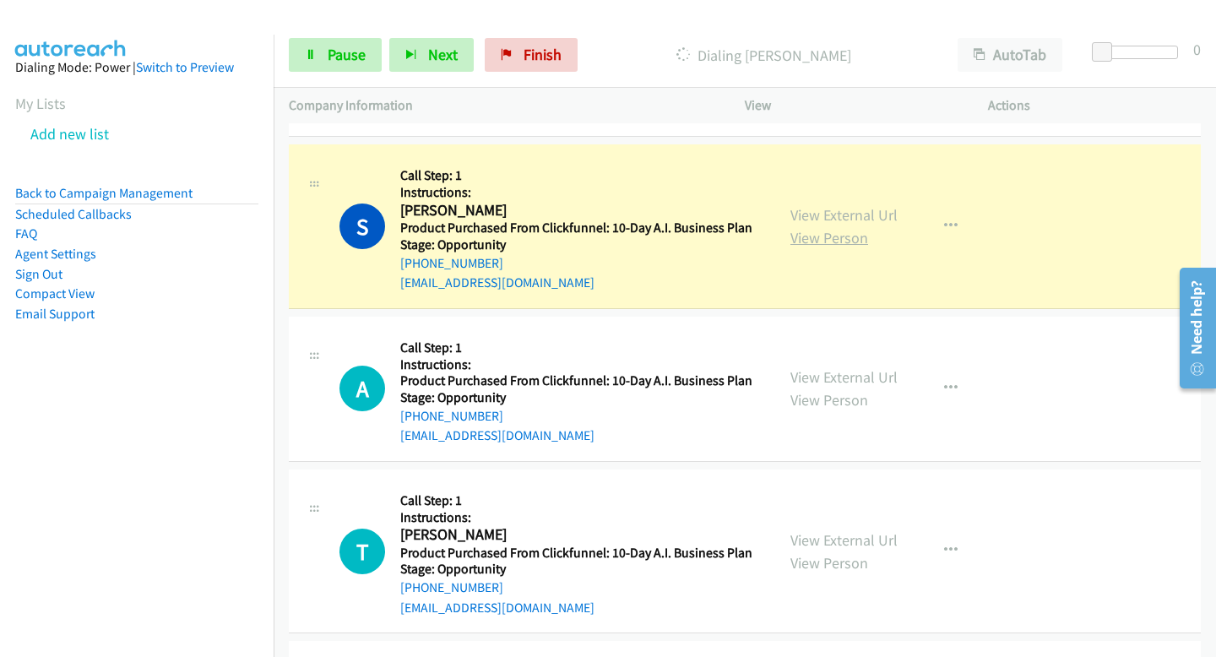
click at [813, 239] on link "View Person" at bounding box center [829, 237] width 78 height 19
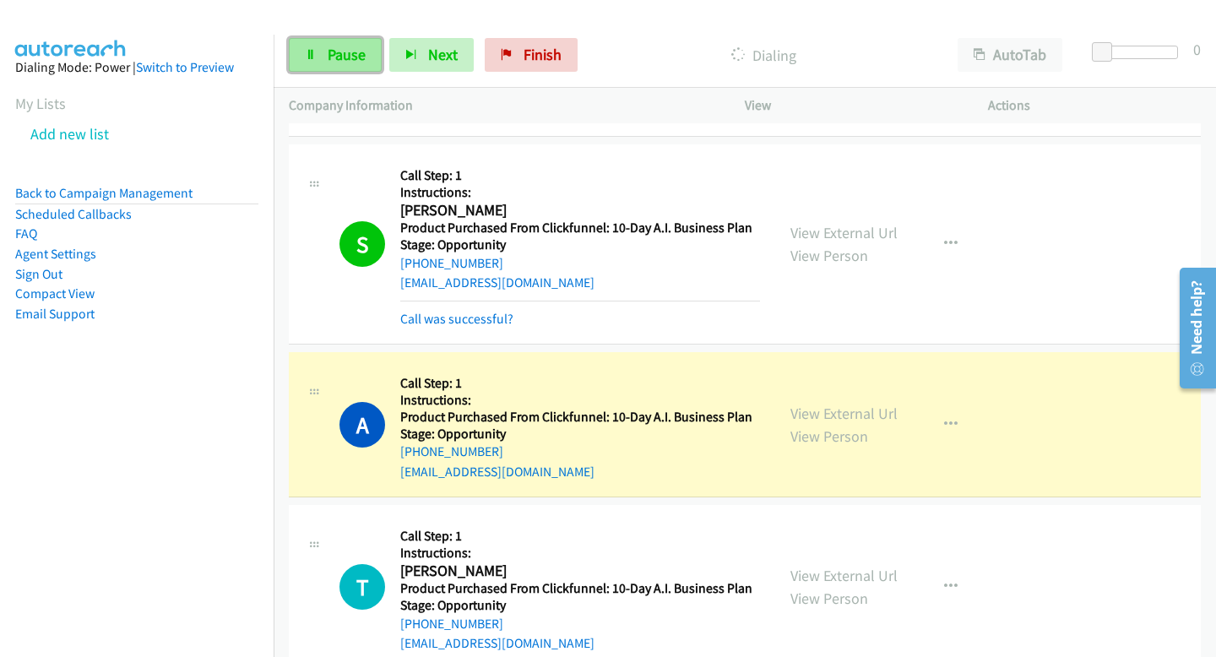
click at [355, 58] on span "Pause" at bounding box center [347, 54] width 38 height 19
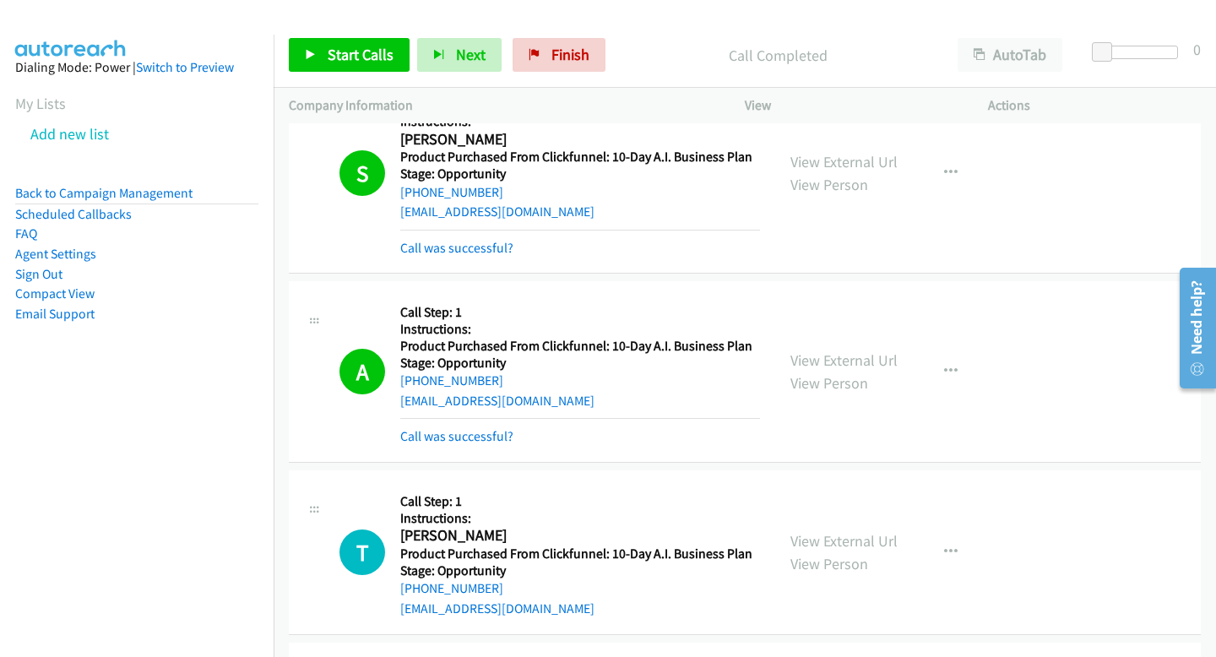
scroll to position [4795, 0]
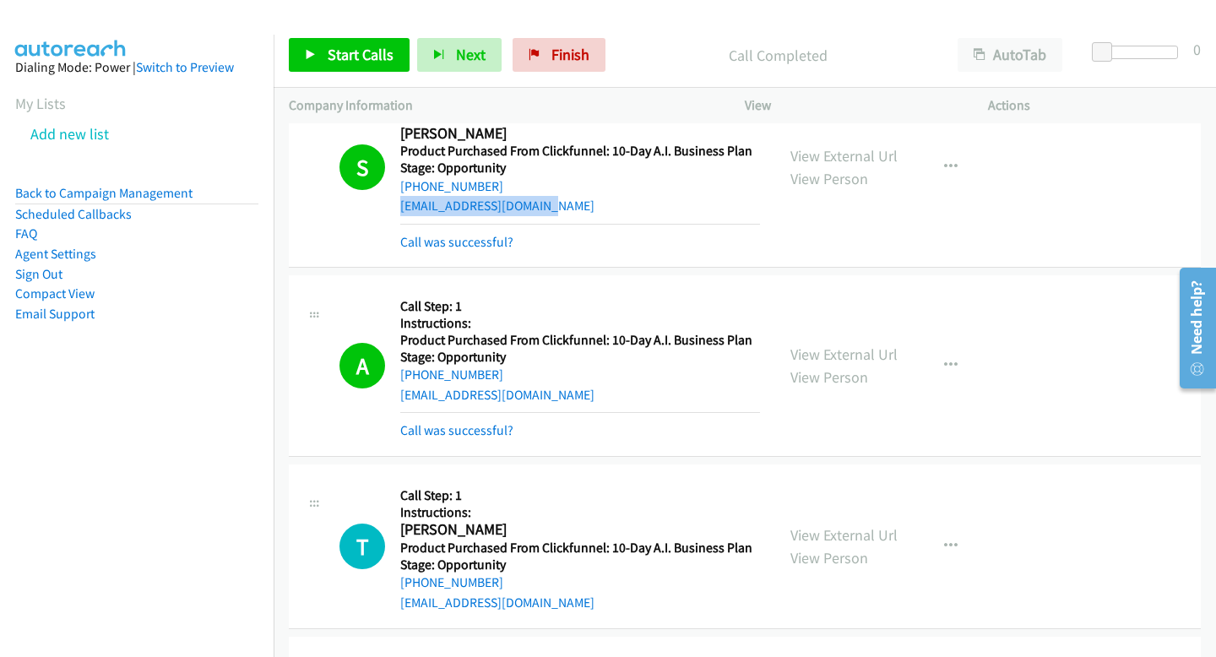
drag, startPoint x: 393, startPoint y: 208, endPoint x: 555, endPoint y: 206, distance: 162.1
click at [555, 206] on div "S Callback Scheduled Call Step: 1 Instructions: [PERSON_NAME] America/New_York …" at bounding box center [549, 167] width 420 height 169
copy link "[EMAIL_ADDRESS][DOMAIN_NAME]"
click at [339, 55] on span "Start Calls" at bounding box center [361, 54] width 66 height 19
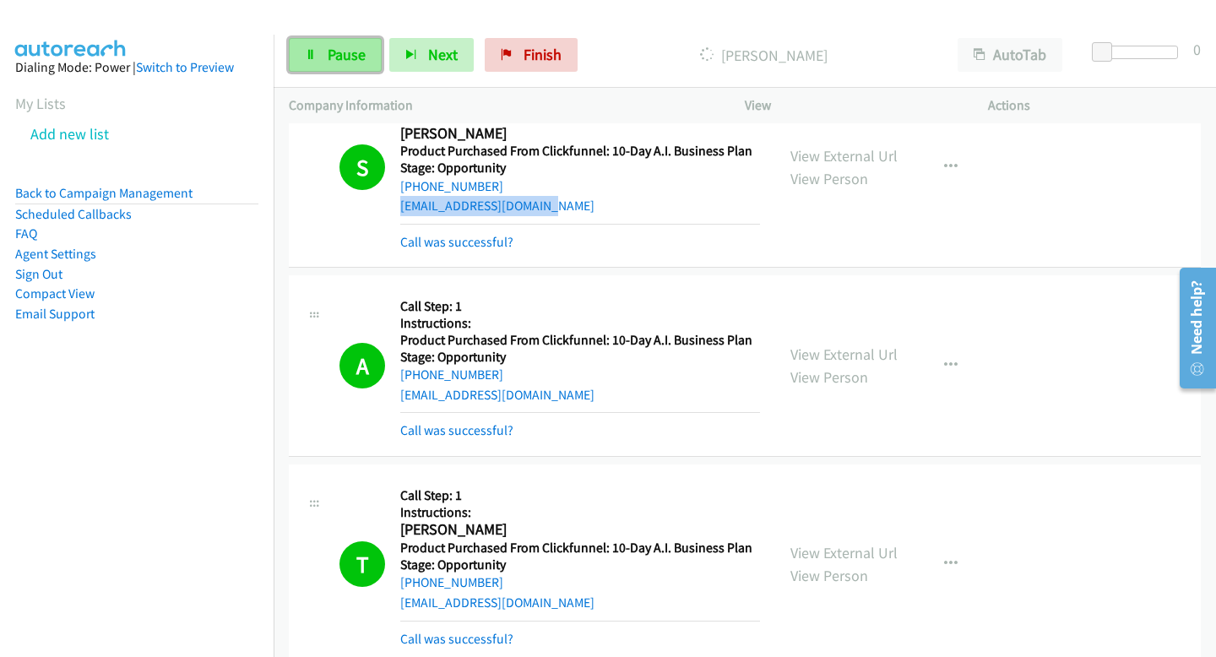
click at [328, 62] on span "Pause" at bounding box center [347, 54] width 38 height 19
